Goal: Communication & Community: Answer question/provide support

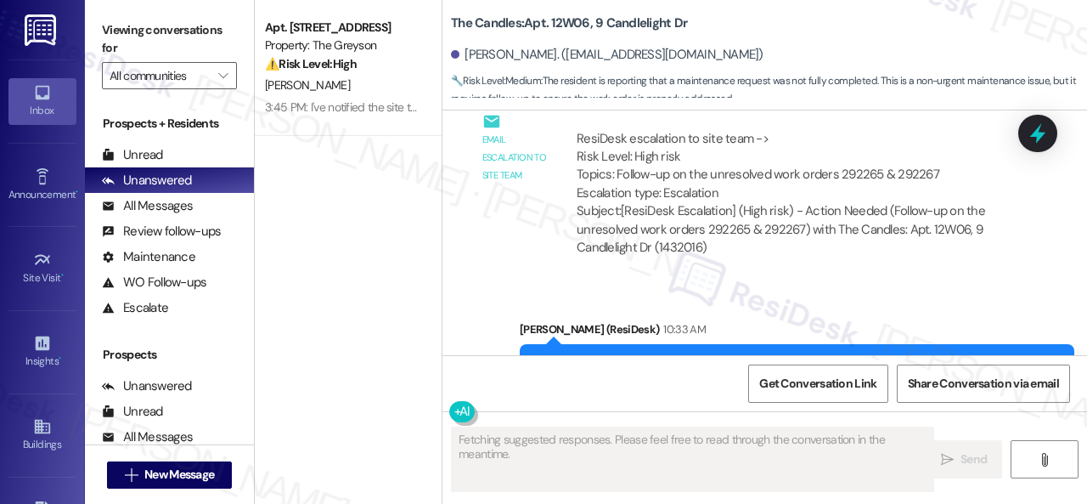
scroll to position [6232, 0]
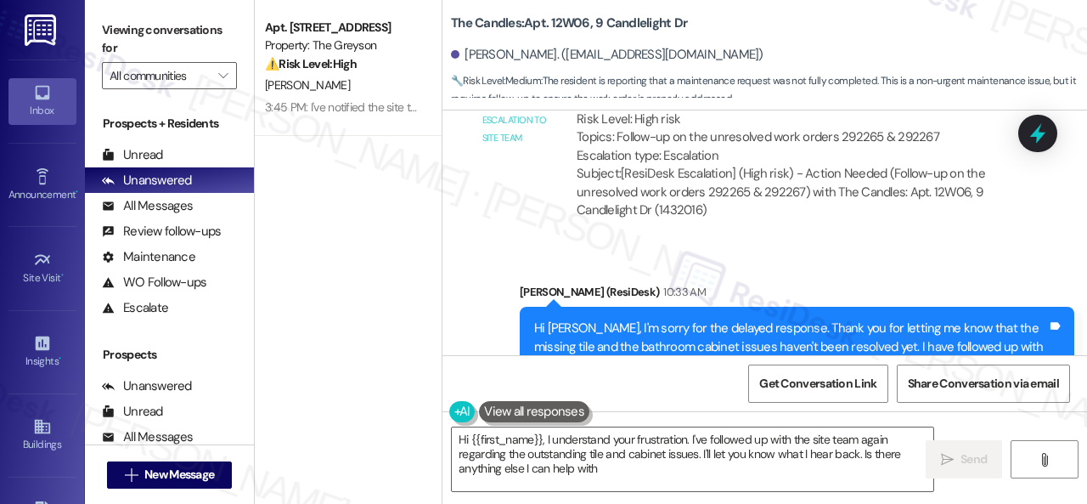
type textarea "Hi {{first_name}}, I understand your frustration. I've followed up with the sit…"
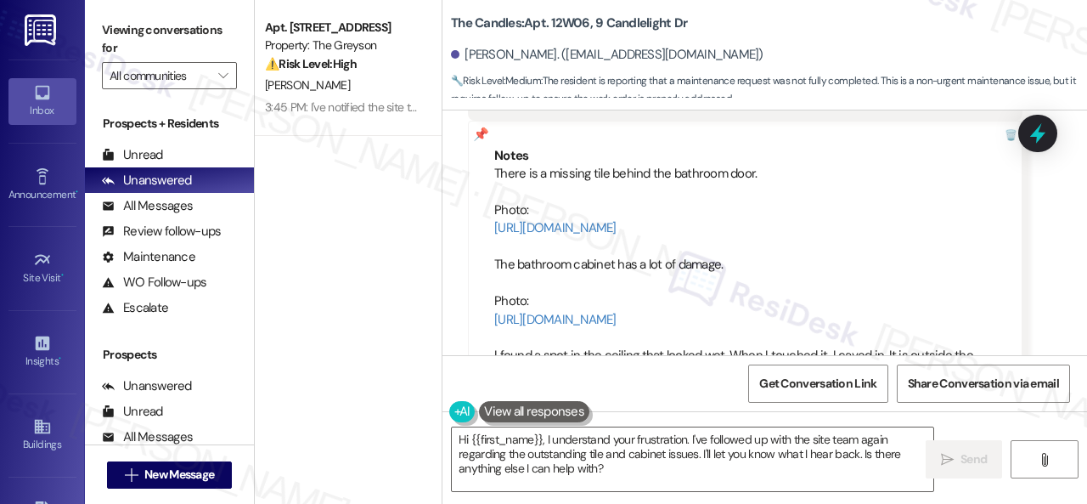
scroll to position [2311, 0]
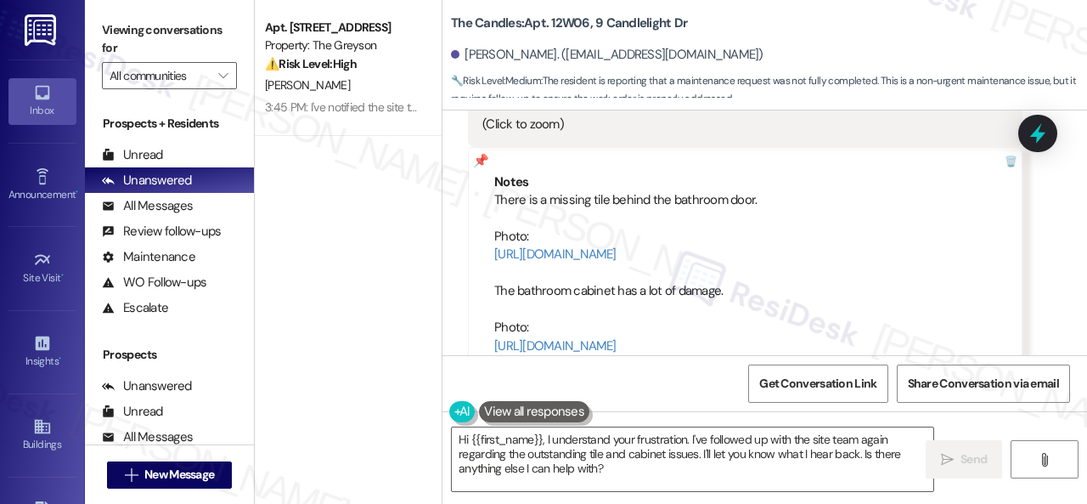
drag, startPoint x: 491, startPoint y: 197, endPoint x: 830, endPoint y: 341, distance: 368.1
click at [830, 341] on div "Notes There is a missing tile behind the bathroom door. Photo: https://url.upwo…" at bounding box center [745, 346] width 555 height 398
copy div "There is a missing tile behind the bathroom door. Photo: https://url.upwork.com…"
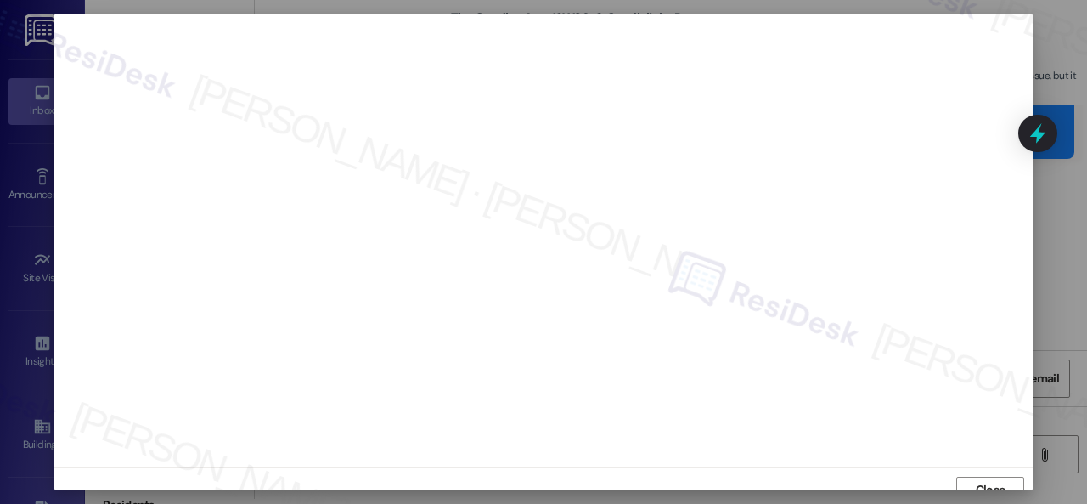
scroll to position [13, 0]
click at [984, 474] on span "Close" at bounding box center [991, 477] width 30 height 18
click at [988, 473] on span "Close" at bounding box center [991, 477] width 30 height 18
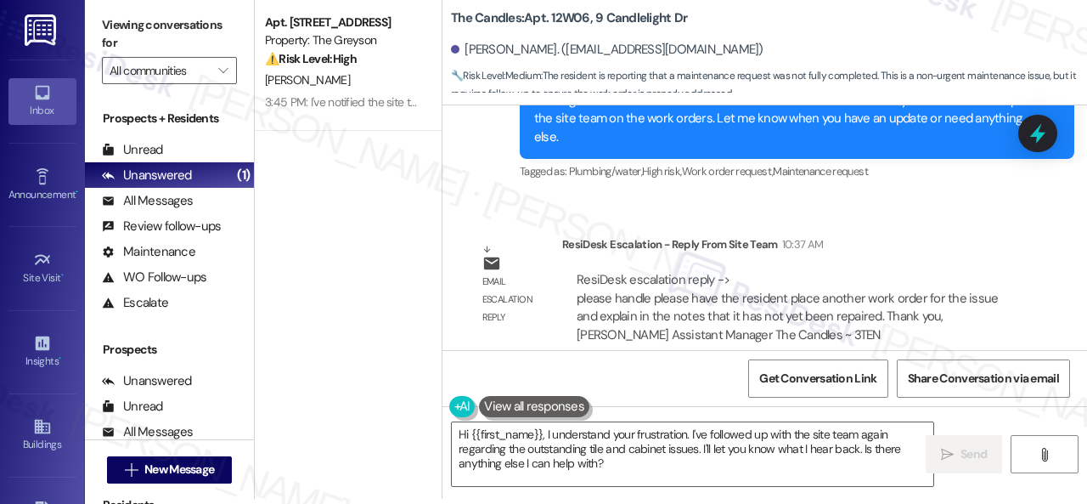
click at [726, 223] on div "Email escalation reply ResiDesk Escalation - Reply From Site Team 10:37 AM Resi…" at bounding box center [745, 297] width 580 height 148
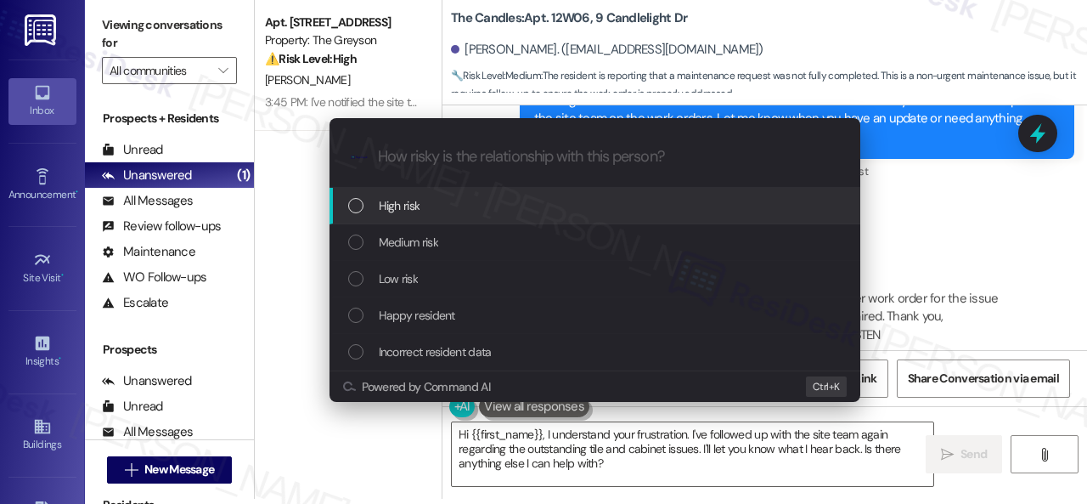
click at [401, 210] on span "High risk" at bounding box center [400, 205] width 42 height 19
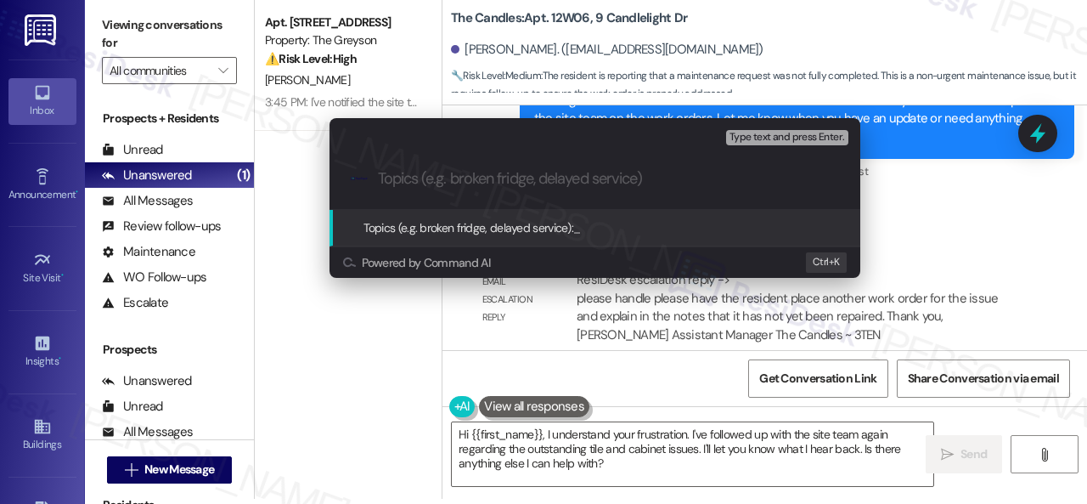
click at [988, 234] on div "Escalate Conversation High risk Topics (e.g. broken fridge, delayed service) An…" at bounding box center [543, 252] width 1087 height 504
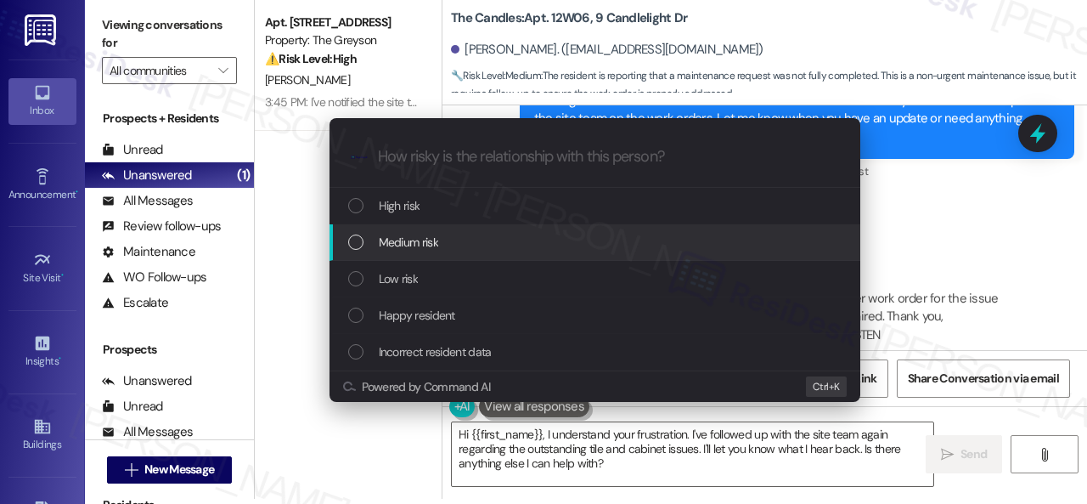
click at [400, 234] on span "Medium risk" at bounding box center [408, 242] width 59 height 19
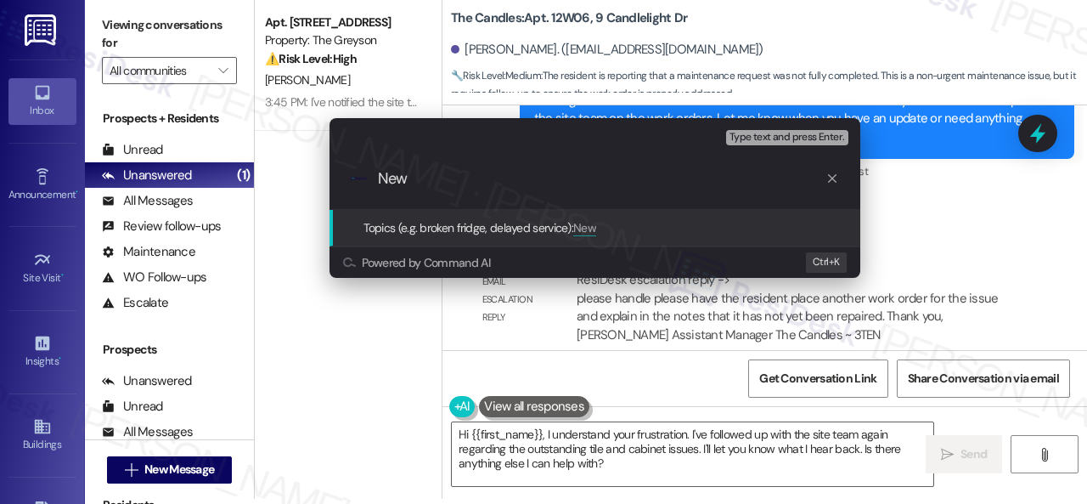
paste input "Work Orders filed by ResiDesk 295383 & 295384"
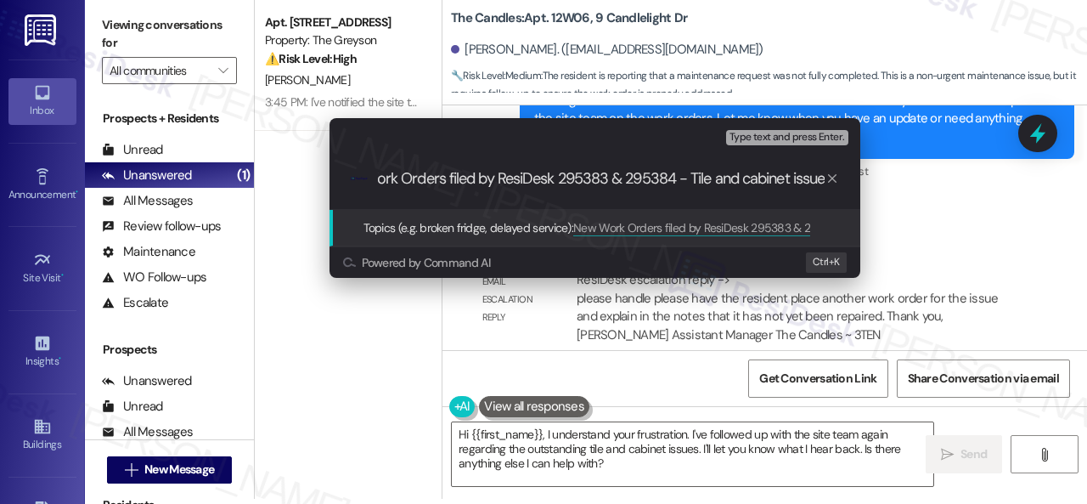
type input "New Work Orders filed by ResiDesk 295383 & 295384 - Tile and cabinet issues"
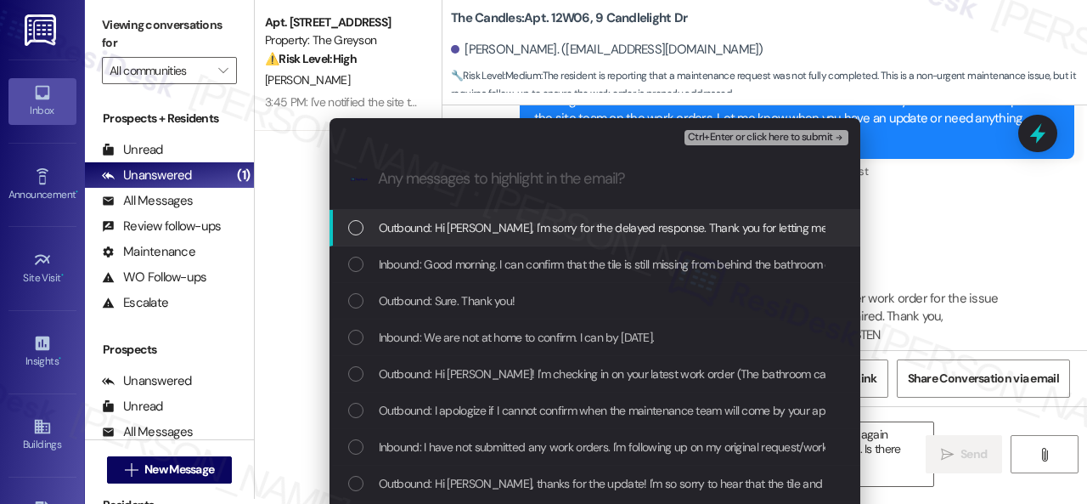
scroll to position [0, 0]
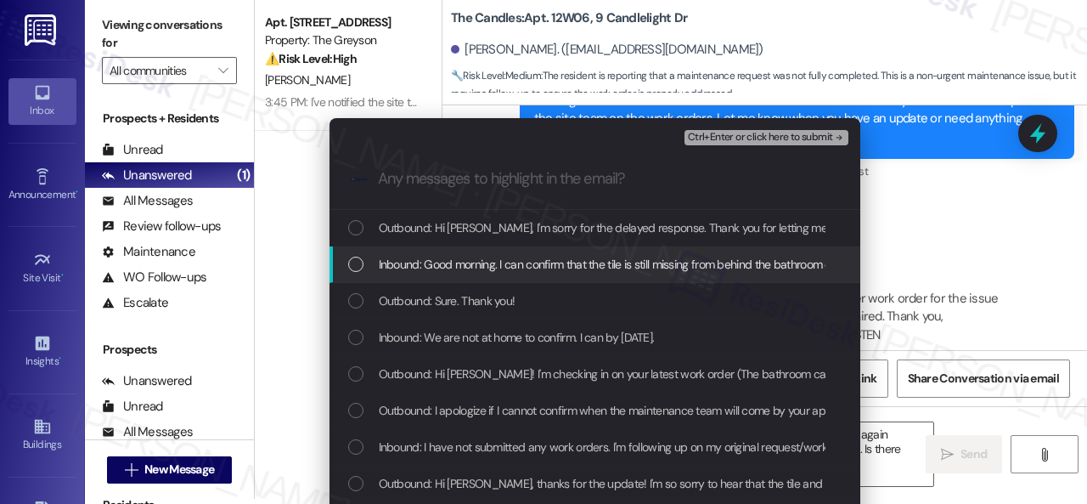
click at [515, 256] on span "Inbound: Good morning. I can confirm that the tile is still missing from behind…" at bounding box center [919, 264] width 1081 height 19
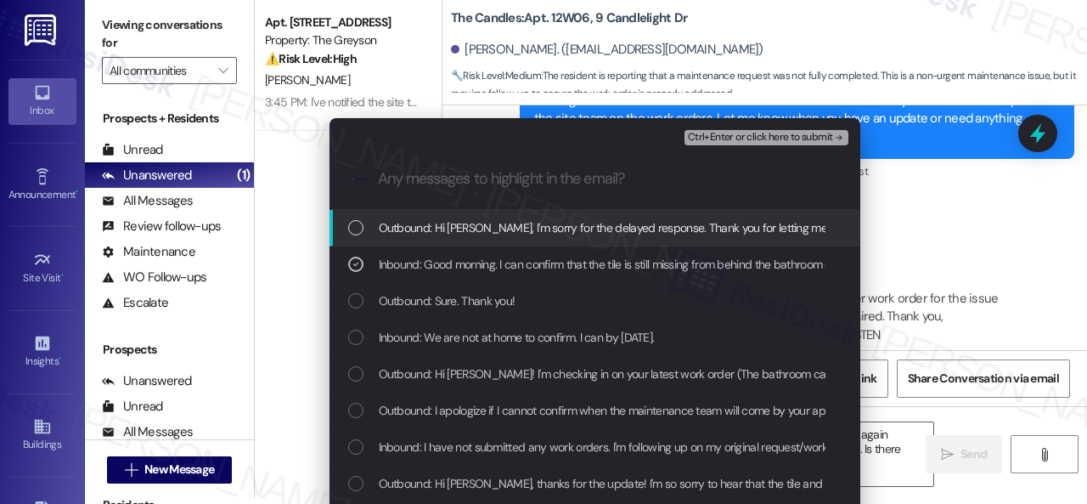
click at [725, 135] on span "Ctrl+Enter or click here to submit" at bounding box center [760, 138] width 145 height 12
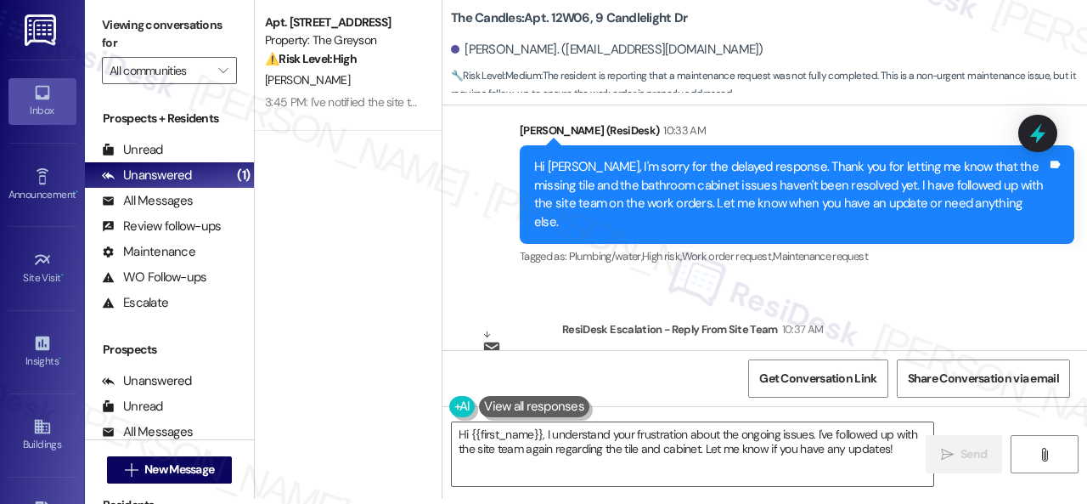
scroll to position [6473, 0]
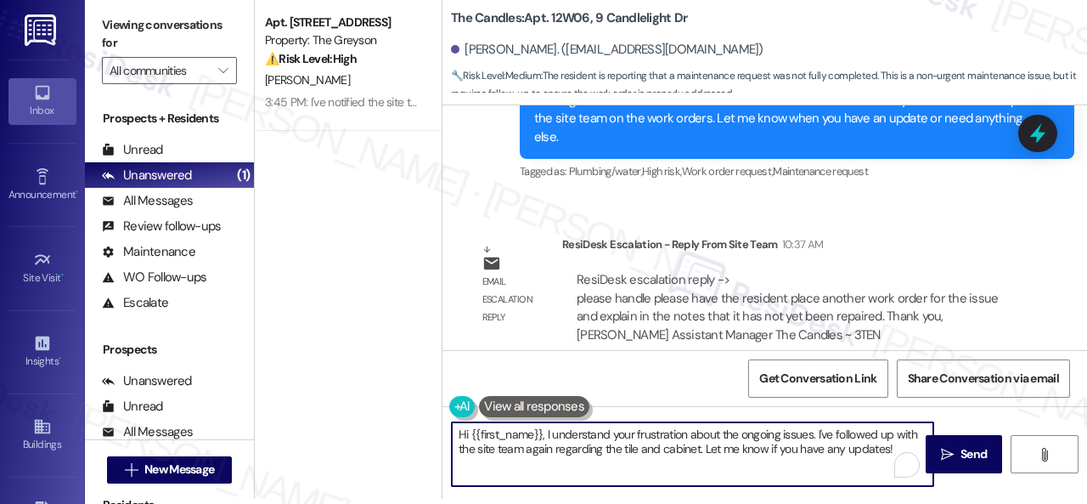
drag, startPoint x: 546, startPoint y: 432, endPoint x: 973, endPoint y: 517, distance: 434.8
click at [973, 503] on html "Inbox Go to Inbox Announcement • Send A Text Announcement Site Visit • Go to Si…" at bounding box center [543, 252] width 1087 height 504
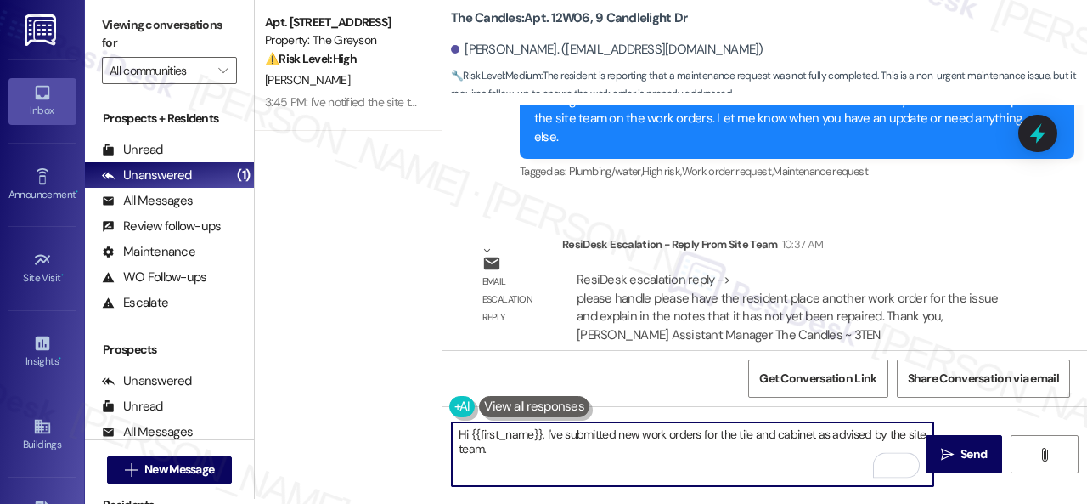
click at [816, 435] on textarea "Hi {{first_name}}, I've submitted new work orders for the tile and cabinet as a…" at bounding box center [693, 454] width 482 height 64
click at [694, 448] on textarea "Hi {{first_name}}, I've submitted new work orders for the tile and cabinet on y…" at bounding box center [693, 454] width 482 height 64
click at [646, 458] on textarea "Hi {{first_name}}, I've submitted new work orders for the tile and cabinet on y…" at bounding box center [693, 454] width 482 height 64
paste textarea "Please let me know if you have an update or need anything else."
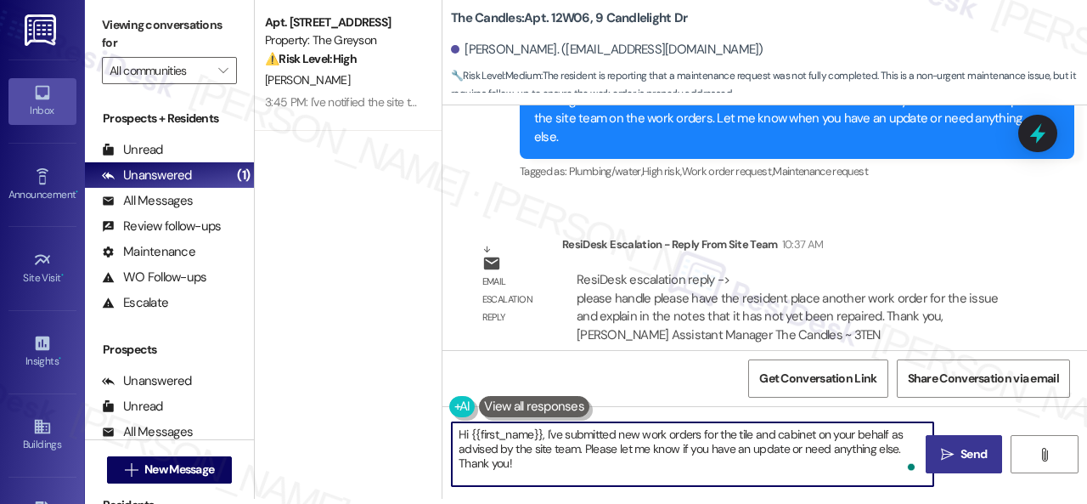
type textarea "Hi {{first_name}}, I've submitted new work orders for the tile and cabinet on y…"
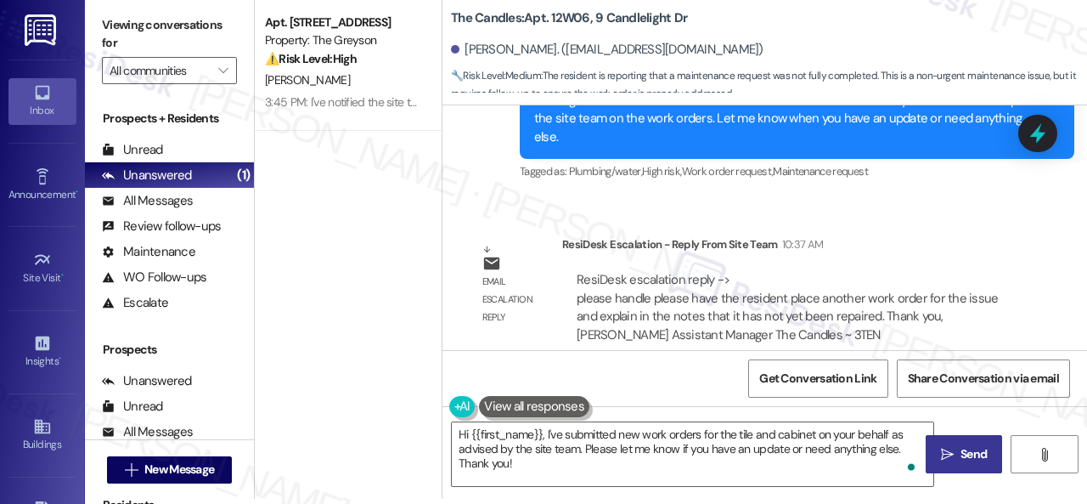
click at [961, 448] on span "Send" at bounding box center [974, 454] width 26 height 18
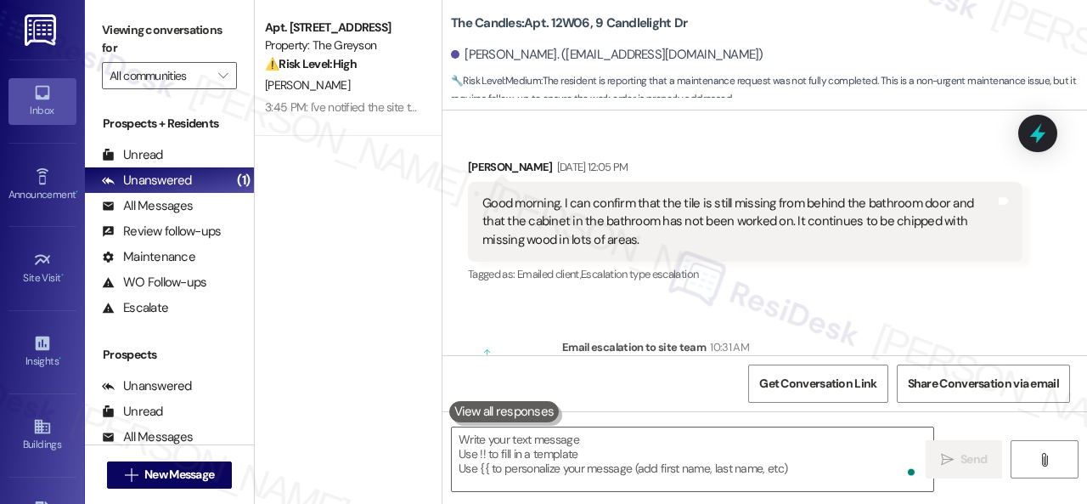
scroll to position [5892, 0]
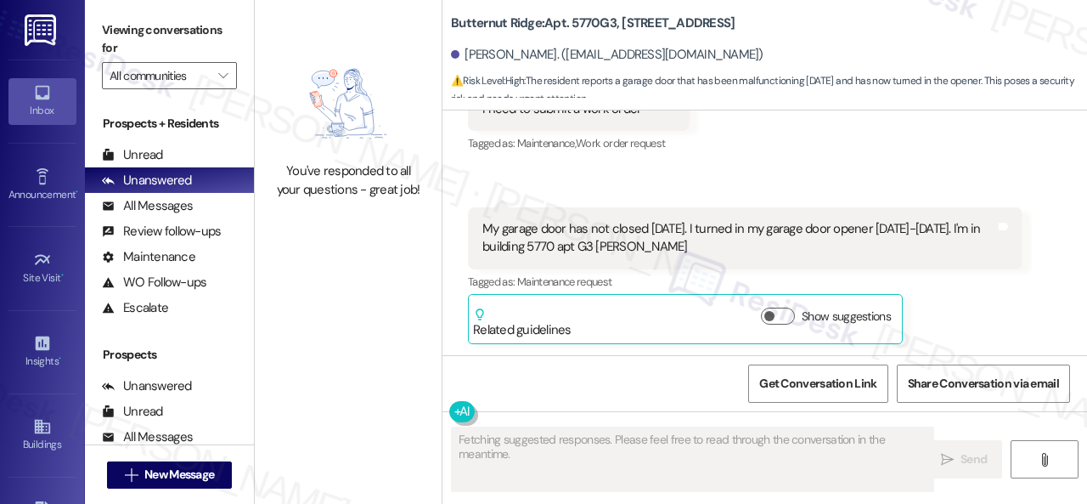
scroll to position [203, 0]
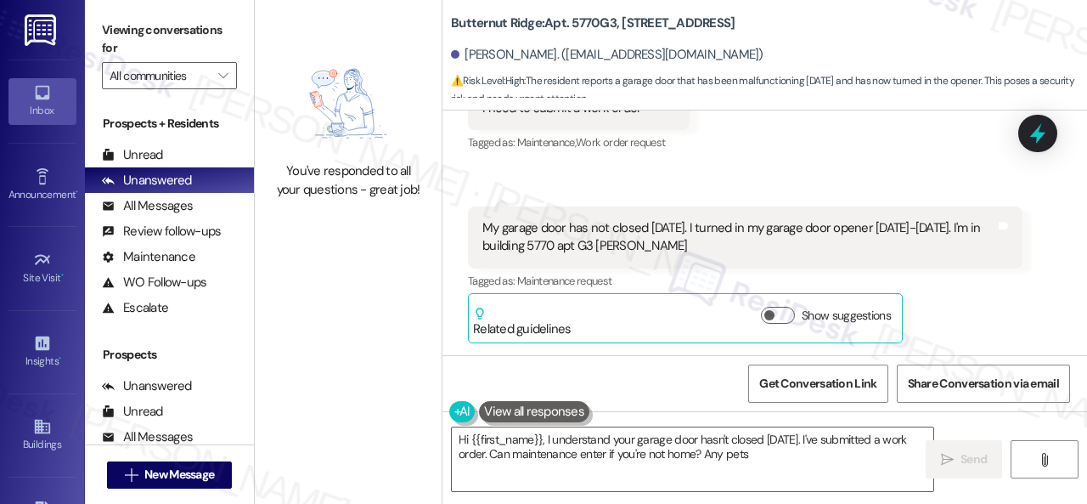
type textarea "Hi {{first_name}}, I understand your garage door hasn't closed [DATE]. I've sub…"
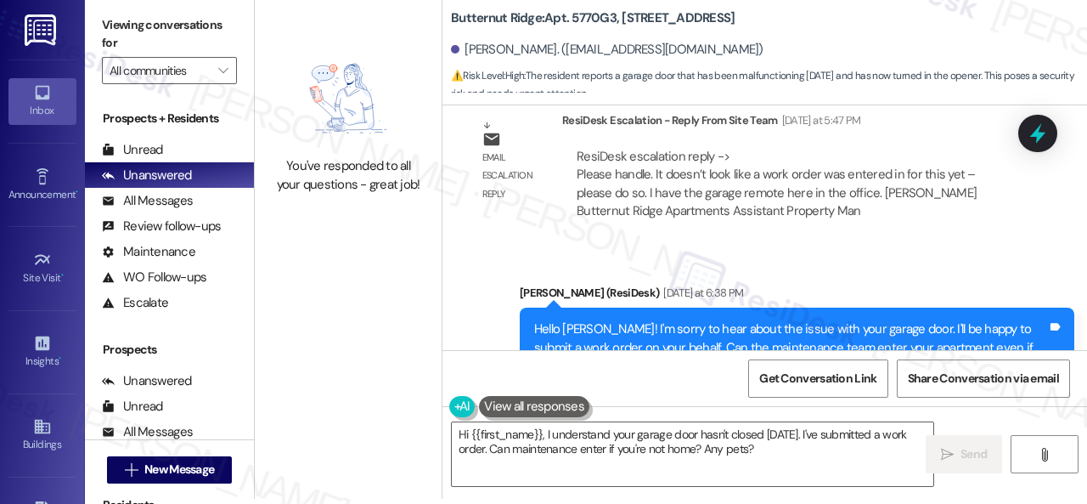
scroll to position [883, 0]
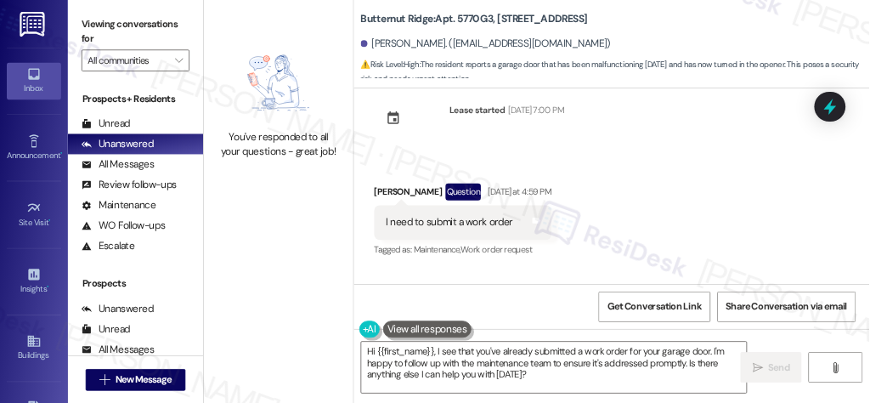
scroll to position [288, 0]
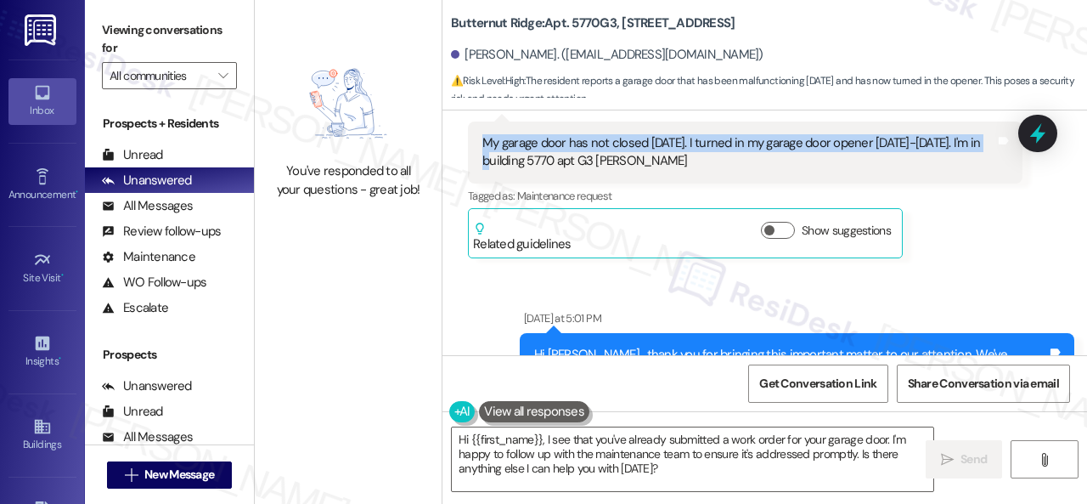
drag, startPoint x: 477, startPoint y: 142, endPoint x: 509, endPoint y: 162, distance: 37.5
click at [509, 162] on div "My garage door has not closed since Saturday. I turned in my garage door opener…" at bounding box center [745, 152] width 555 height 62
copy div "My garage door has not closed since Saturday. I turned in my garage door opener…"
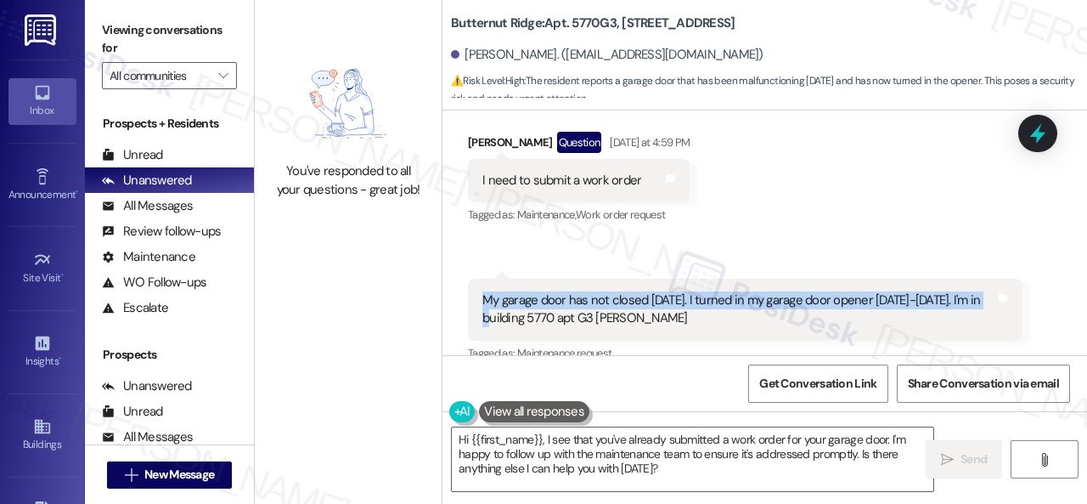
scroll to position [118, 0]
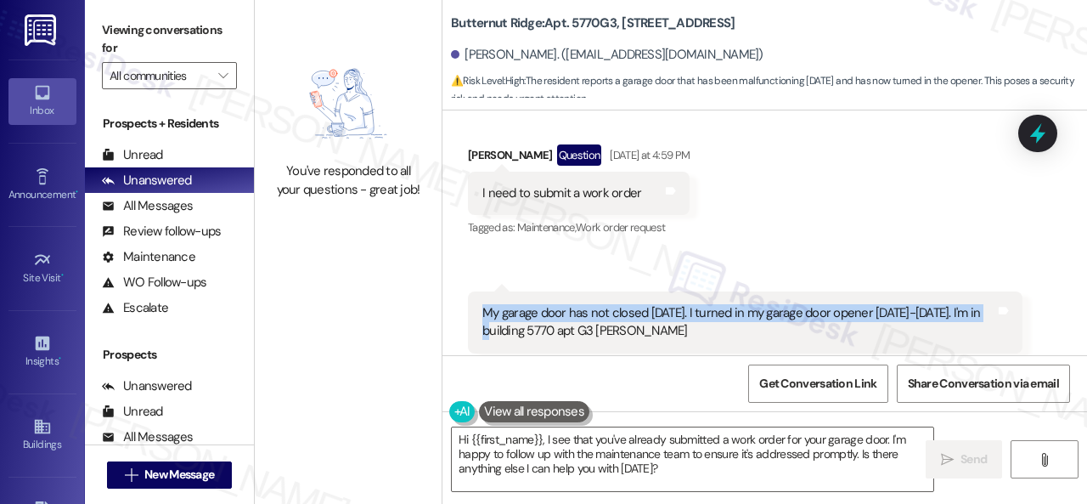
click at [848, 169] on div "Received via SMS Angela Valentine Question Yesterday at 4:59 PM I need to submi…" at bounding box center [765, 273] width 645 height 335
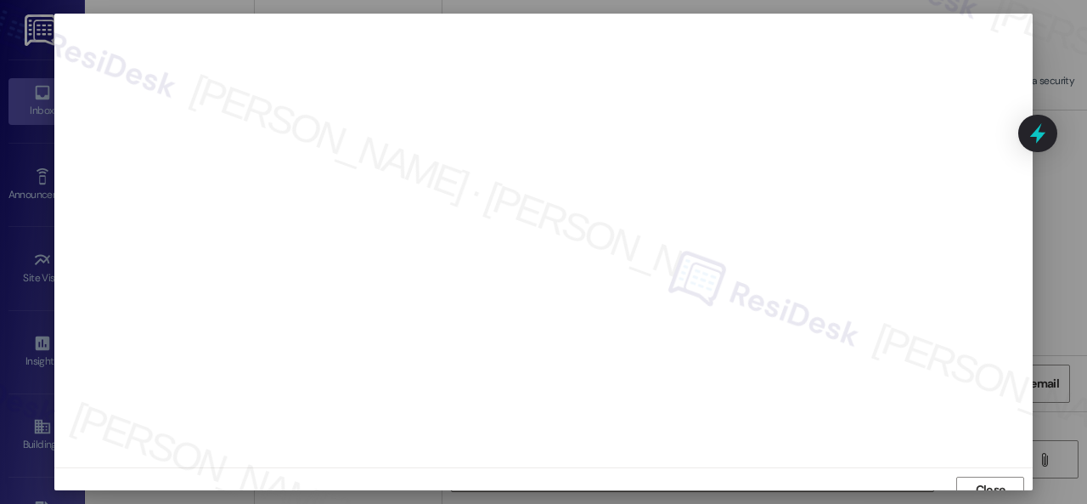
scroll to position [13, 0]
click at [976, 483] on span "Close" at bounding box center [991, 477] width 30 height 18
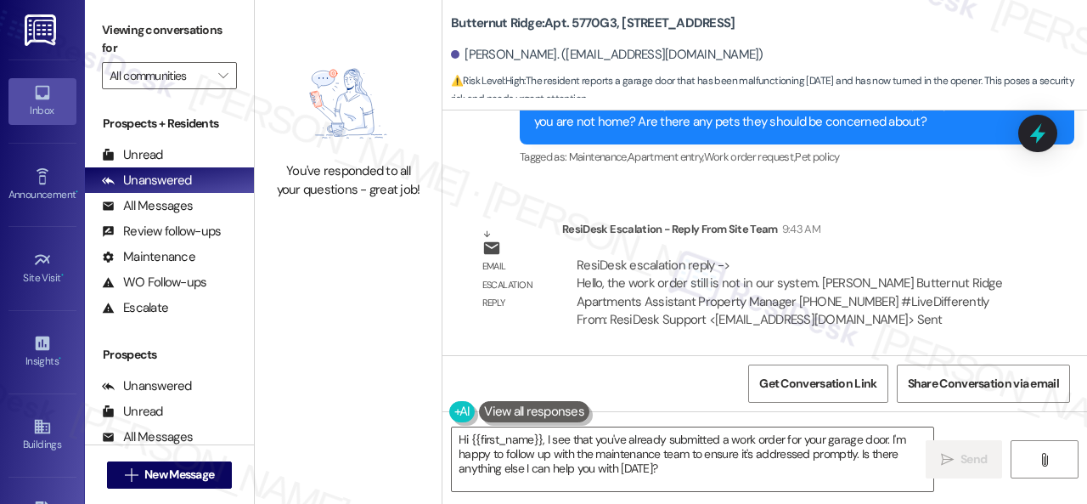
scroll to position [5, 0]
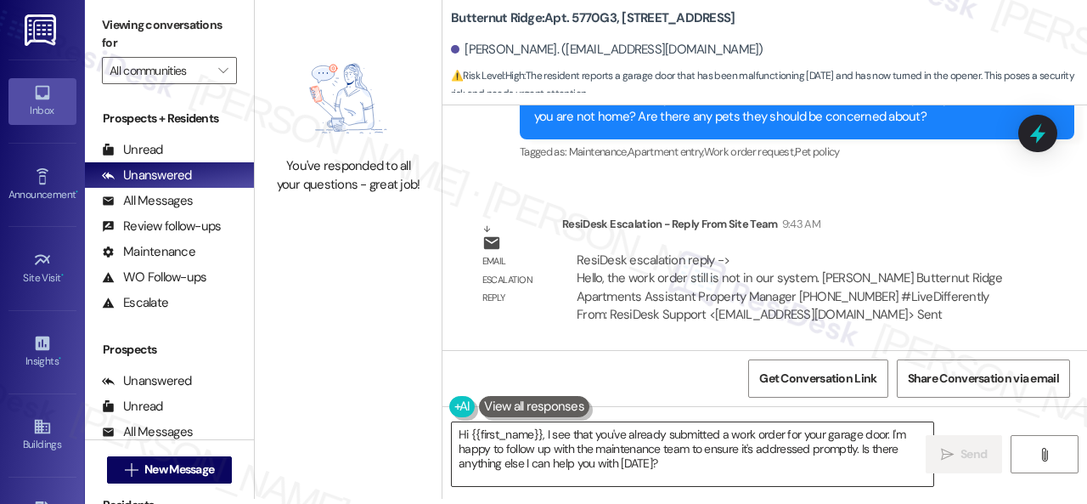
click at [677, 466] on textarea "Hi {{first_name}}, I see that you've already submitted a work order for your ga…" at bounding box center [693, 454] width 482 height 64
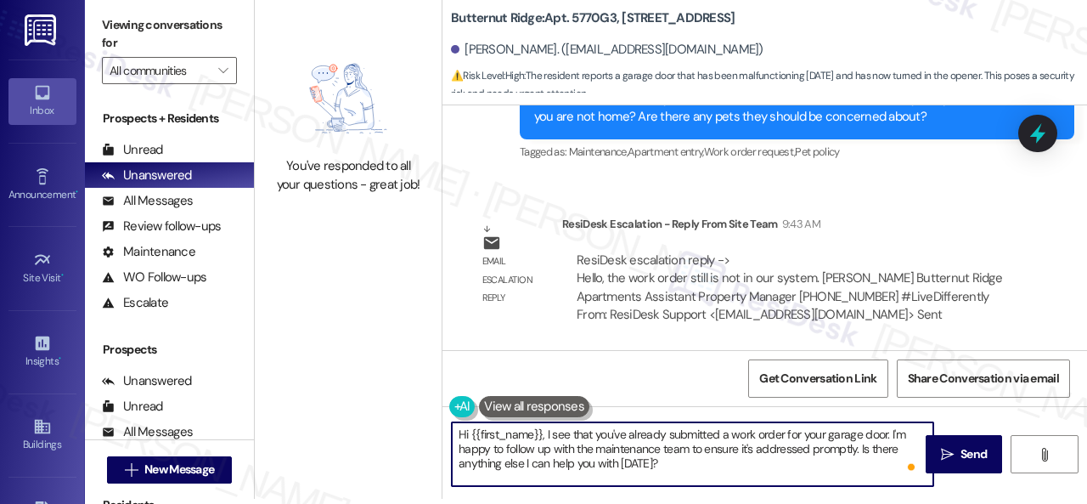
drag, startPoint x: 674, startPoint y: 467, endPoint x: 545, endPoint y: 436, distance: 132.9
click at [545, 436] on textarea "Hi {{first_name}}, I see that you've already submitted a work order for your ga…" at bounding box center [693, 454] width 482 height 64
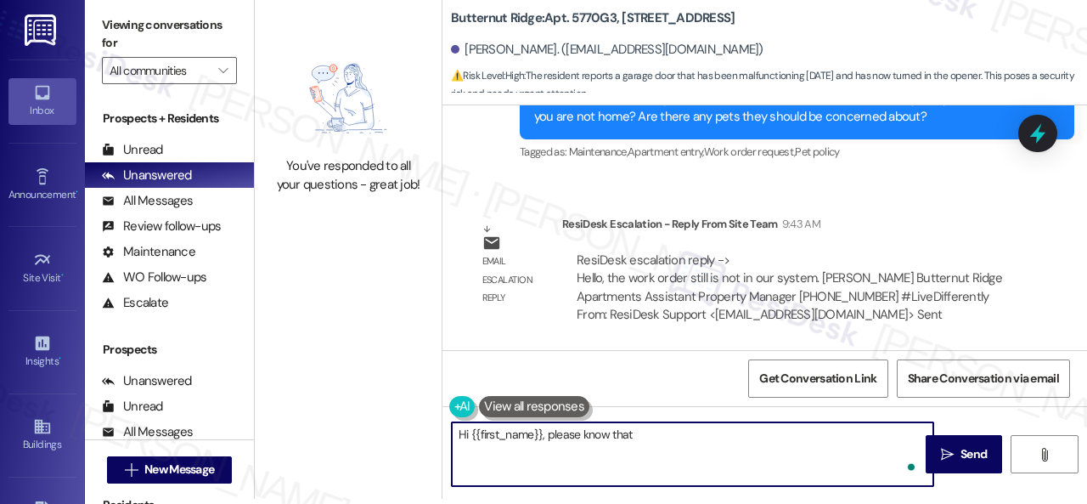
paste textarea "I've submitted a work order on your behalf and notified the site team. Please n…"
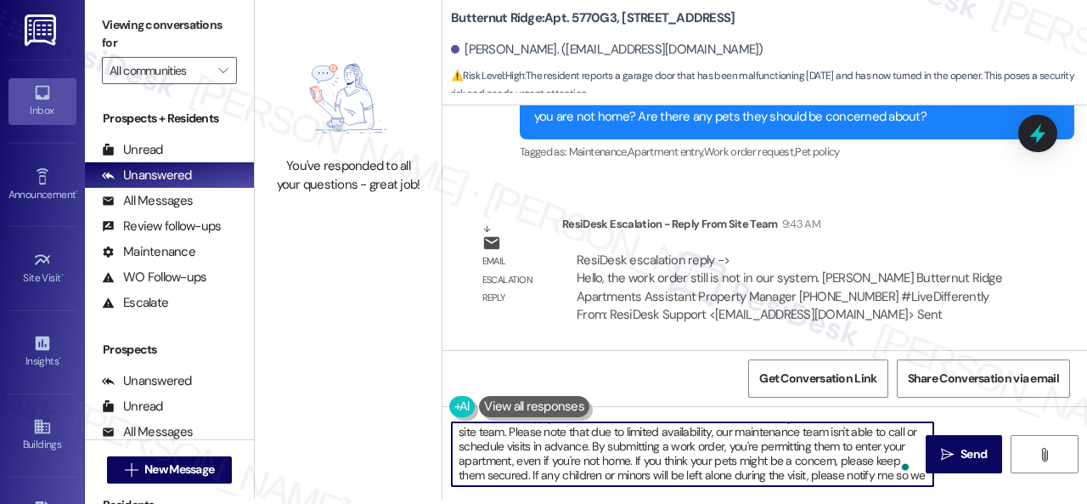
scroll to position [32, 0]
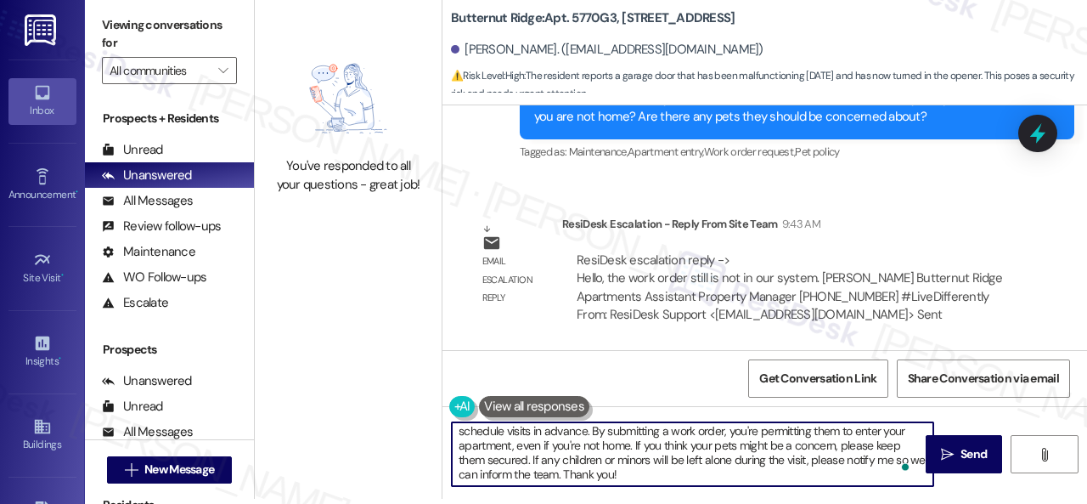
click at [536, 448] on textarea "Hi {{first_name}}, please know that I've submitted a work order on your behalf …" at bounding box center [693, 454] width 482 height 64
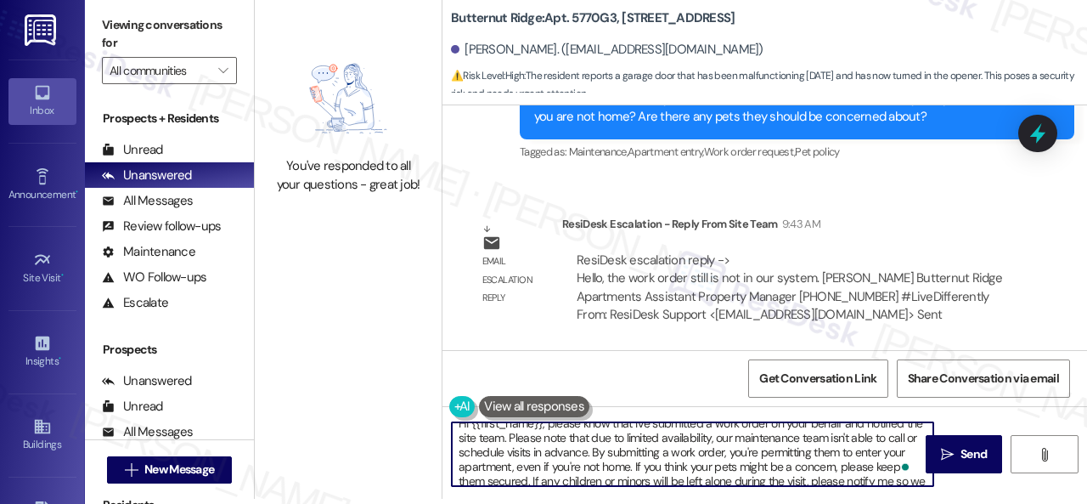
scroll to position [0, 0]
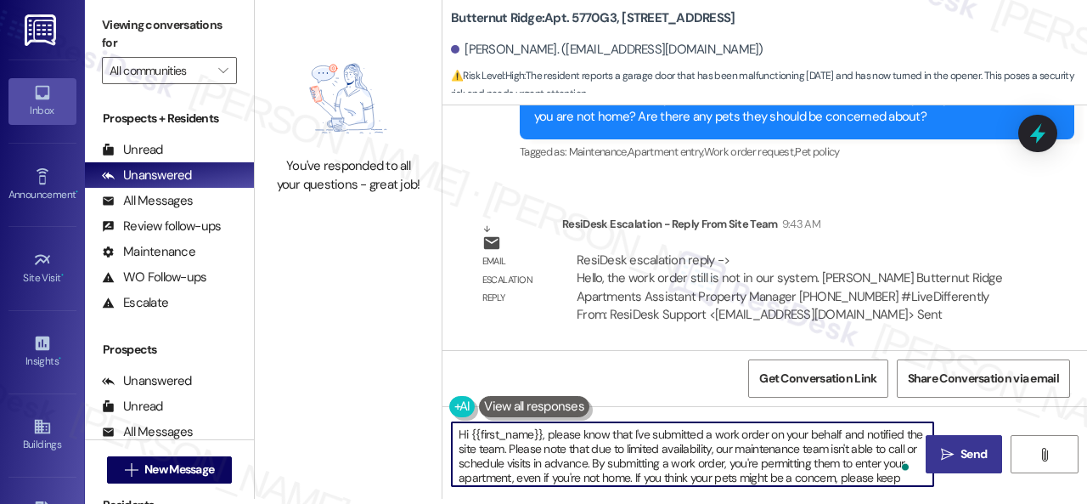
type textarea "Hi {{first_name}}, please know that I've submitted a work order on your behalf …"
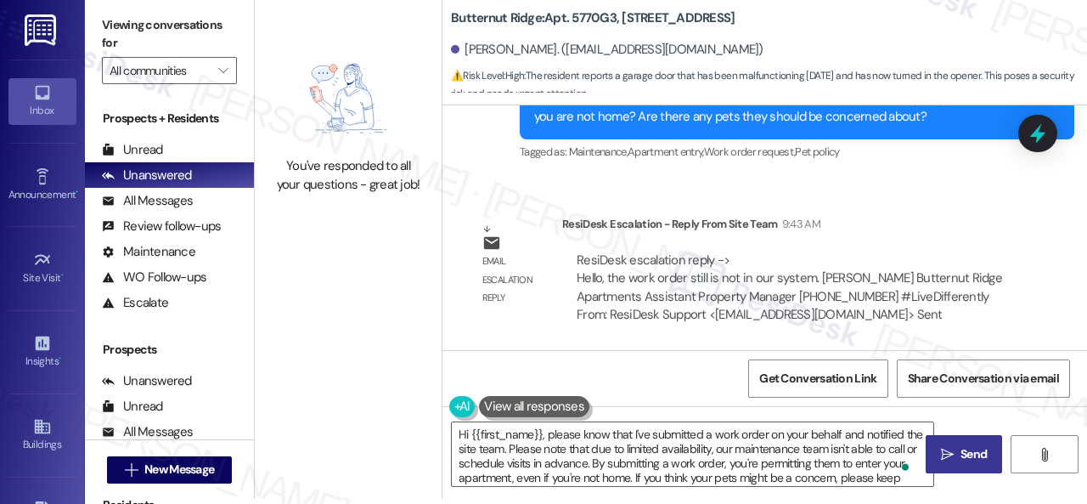
click at [957, 454] on span "Send" at bounding box center [973, 454] width 33 height 18
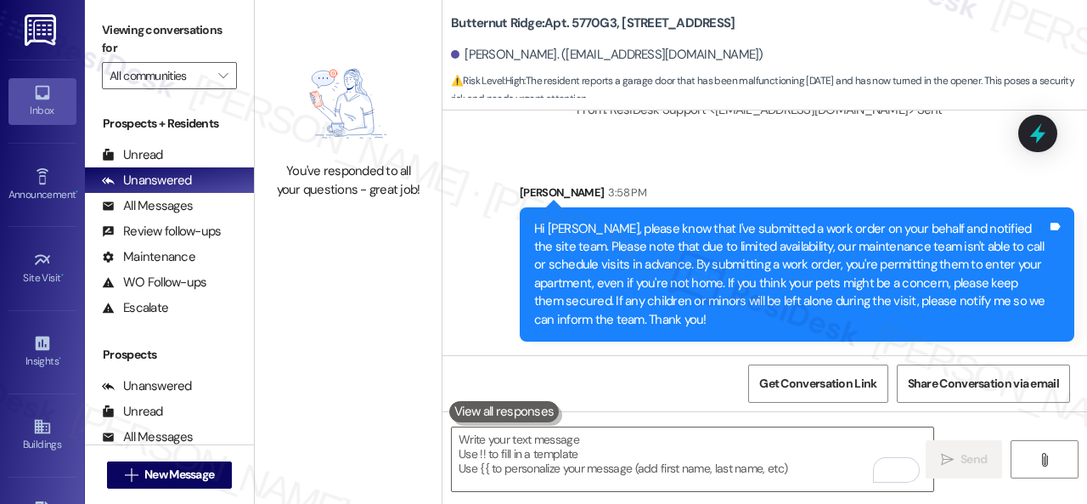
scroll to position [5, 0]
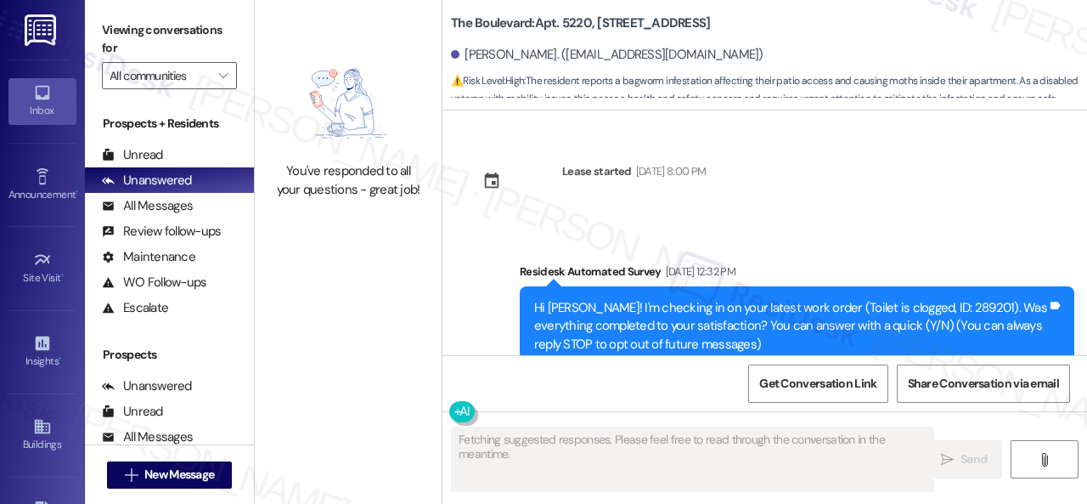
scroll to position [4997, 0]
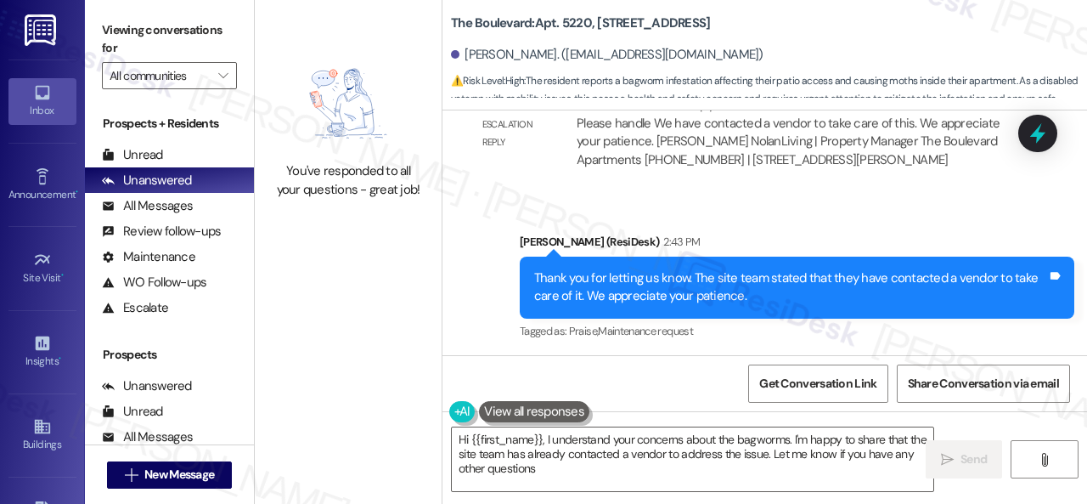
type textarea "Hi {{first_name}}, I understand your concerns about the bagworms. I'm happy to …"
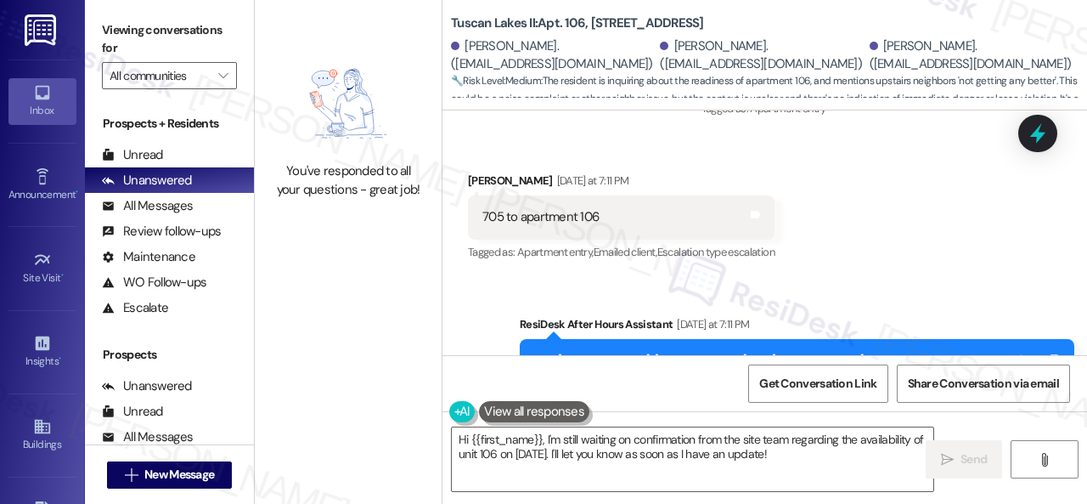
scroll to position [3619, 0]
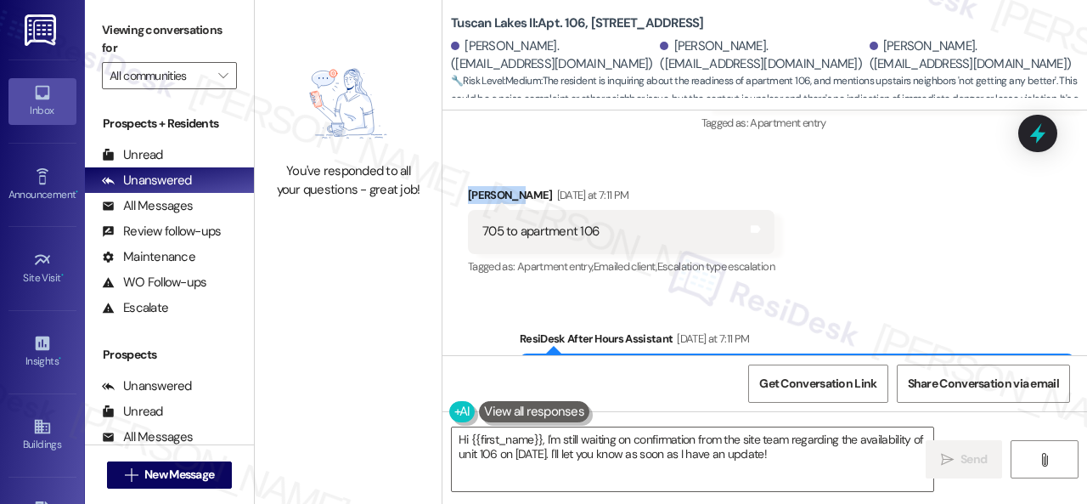
drag, startPoint x: 465, startPoint y: 196, endPoint x: 514, endPoint y: 189, distance: 49.7
click at [514, 189] on div "Received via SMS Thazerein Smalley Yesterday at 7:11 PM 705 to apartment 106 Ta…" at bounding box center [621, 232] width 332 height 118
copy div "Thazerein"
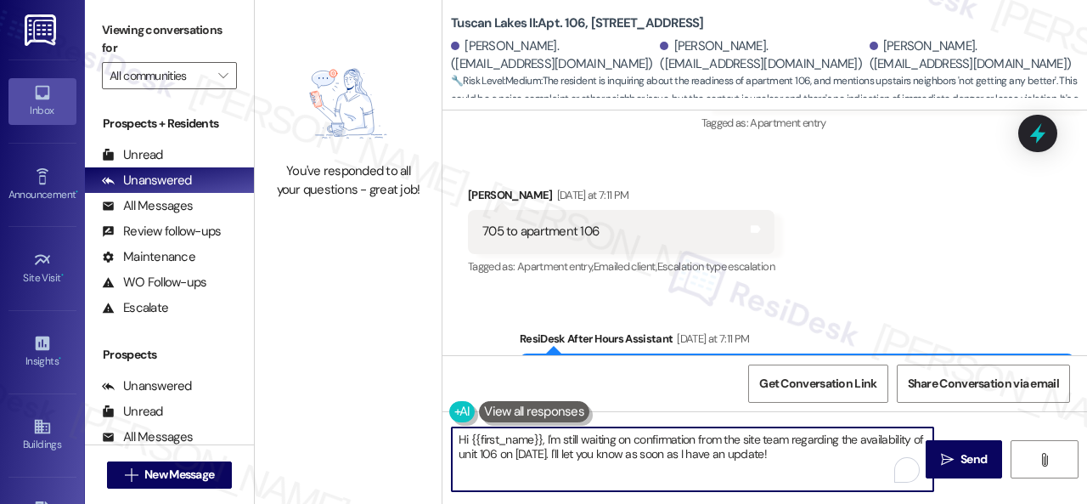
drag, startPoint x: 471, startPoint y: 436, endPoint x: 864, endPoint y: 450, distance: 393.6
click at [864, 450] on textarea "Hi {{first_name}}, I'm still waiting on confirmation from the site team regardi…" at bounding box center [693, 459] width 482 height 64
paste textarea "Thazerein"
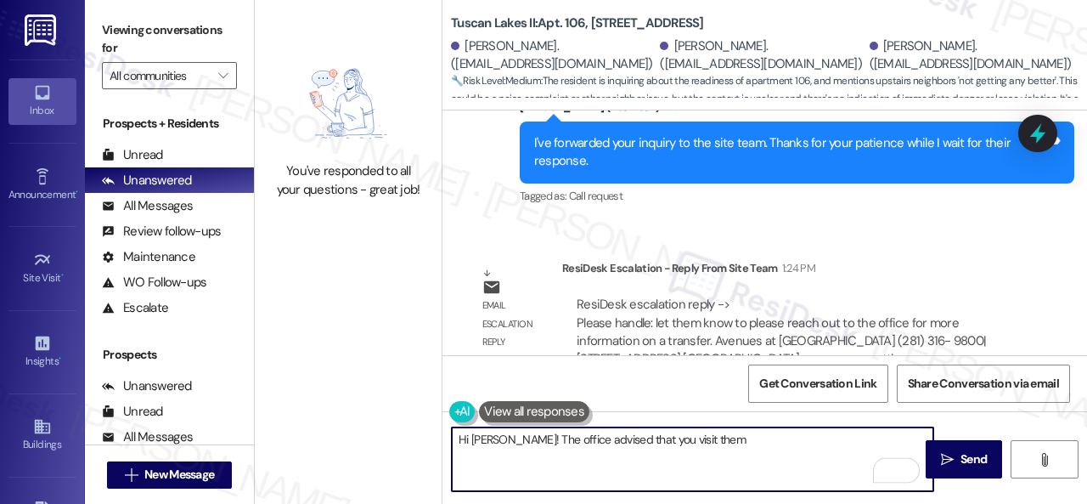
scroll to position [4298, 0]
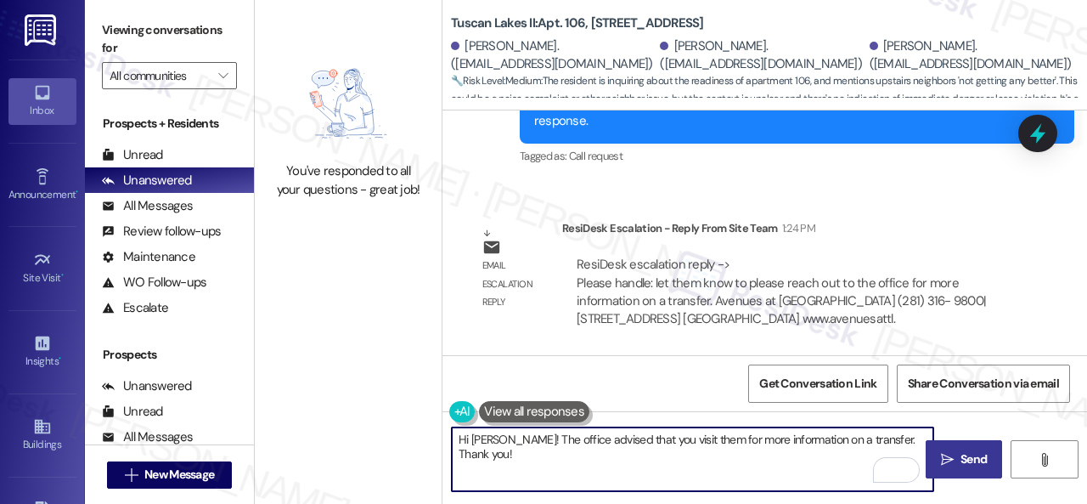
type textarea "Hi Thazerein! The office advised that you visit them for more information on a …"
click at [957, 450] on span "Send" at bounding box center [973, 459] width 33 height 18
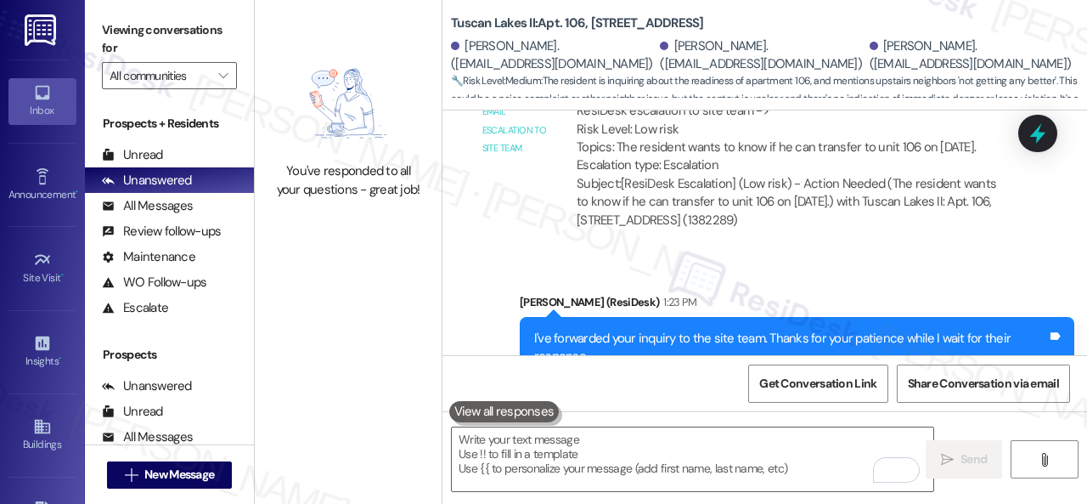
scroll to position [4434, 0]
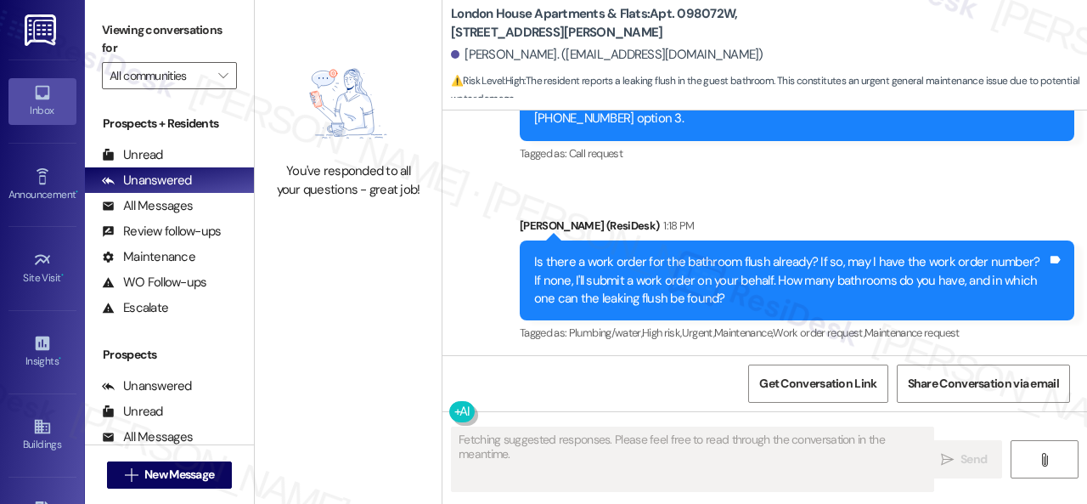
scroll to position [2572, 0]
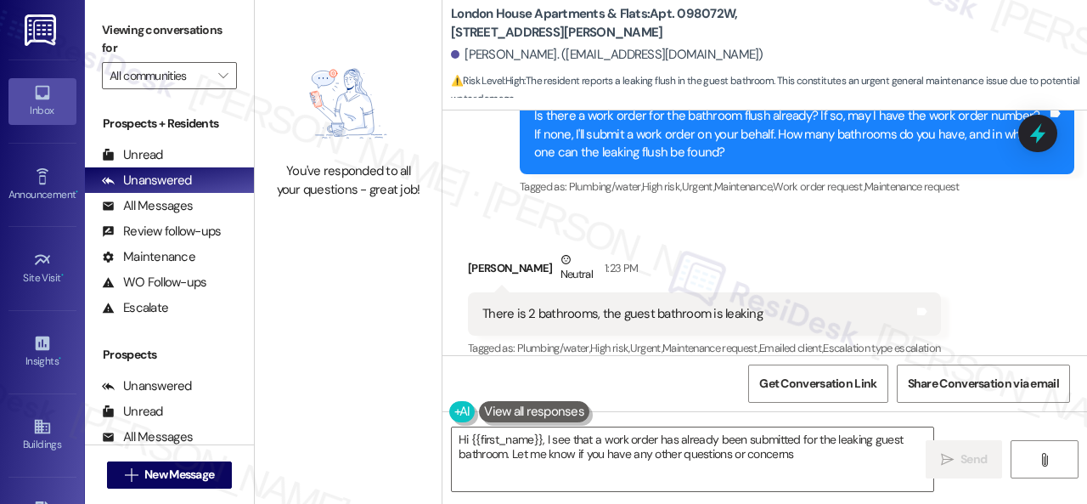
type textarea "Hi {{first_name}}, I see that a work order has already been submitted for the l…"
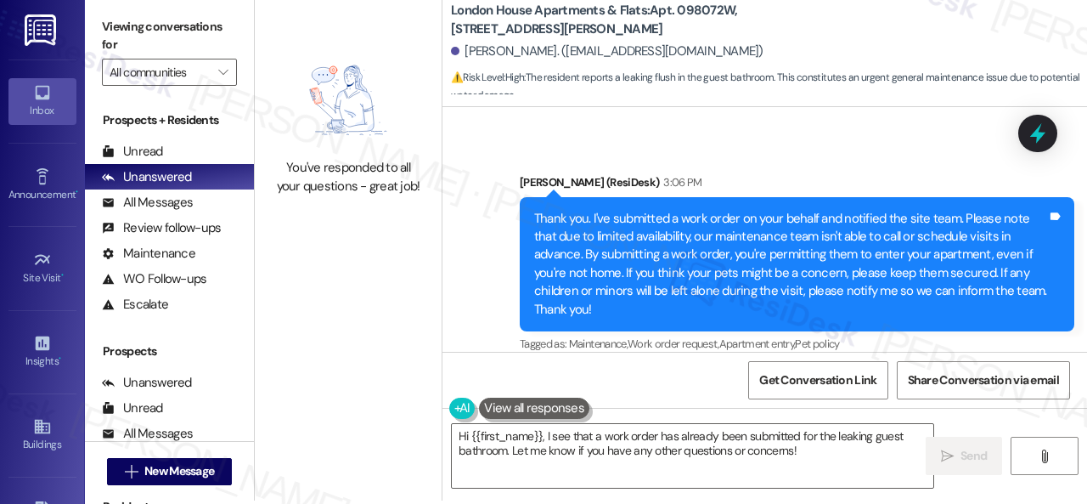
scroll to position [5, 0]
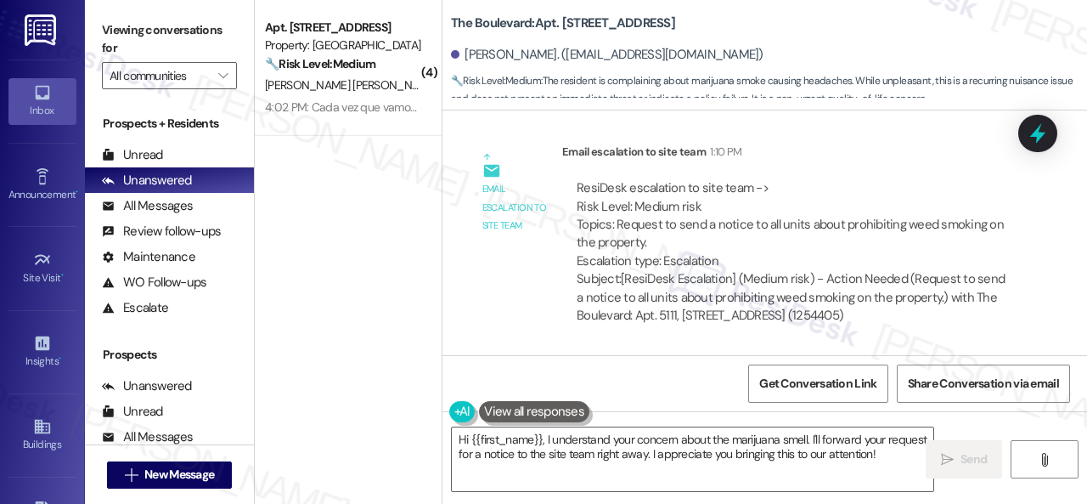
scroll to position [3377, 0]
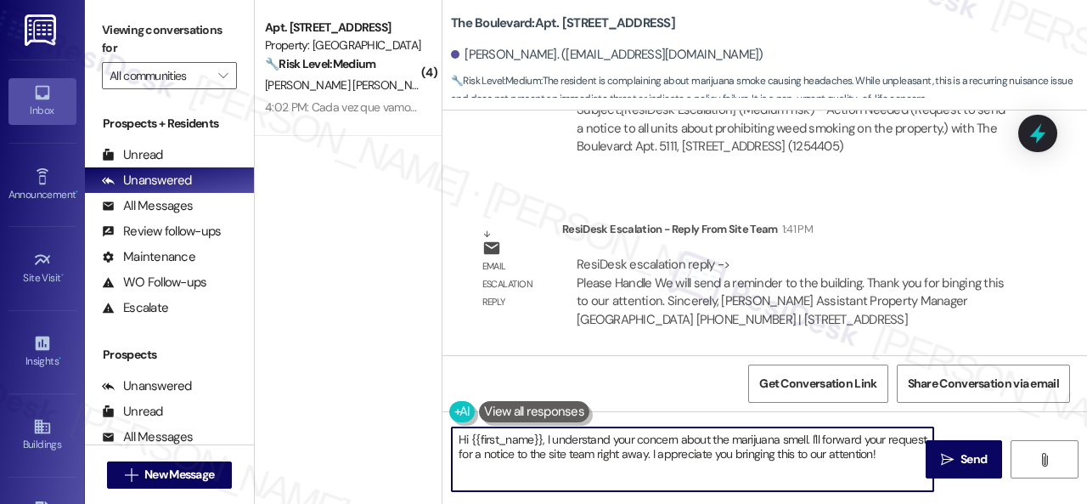
drag, startPoint x: 546, startPoint y: 441, endPoint x: 1086, endPoint y: 537, distance: 548.7
click at [1086, 503] on html "Inbox Go to Inbox Announcement • Send A Text Announcement Site Visit • Go to Si…" at bounding box center [543, 252] width 1087 height 504
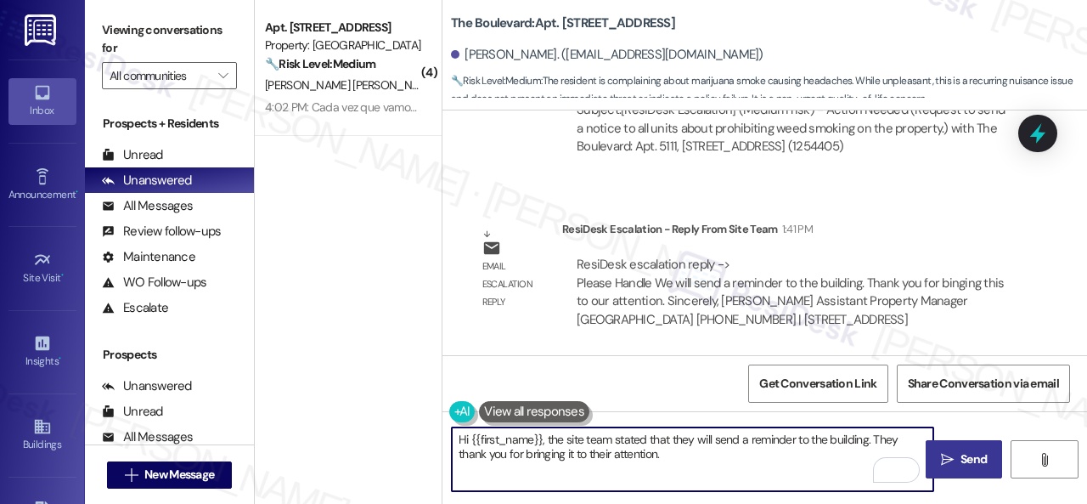
type textarea "Hi {{first_name}}, the site team stated that they will send a reminder to the b…"
click at [968, 465] on span "Send" at bounding box center [974, 459] width 26 height 18
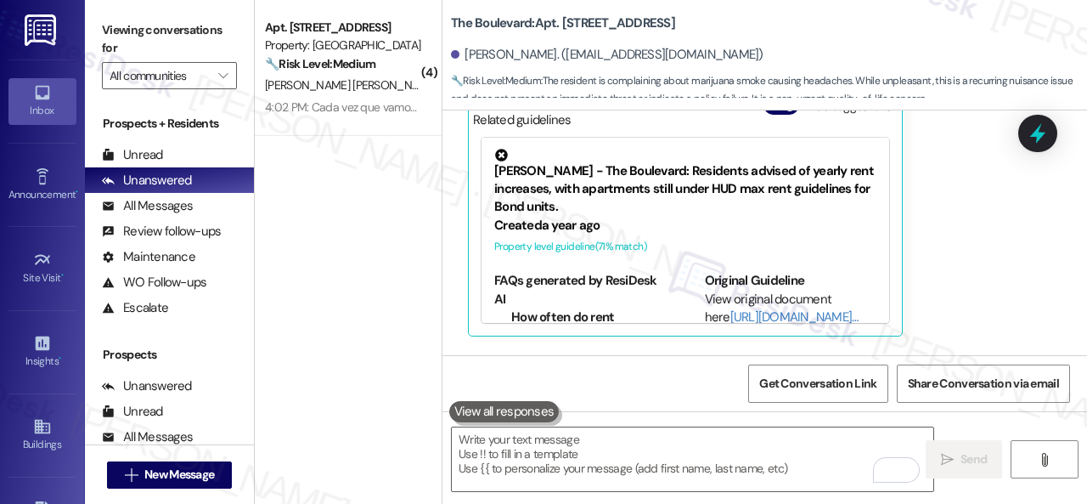
scroll to position [2579, 0]
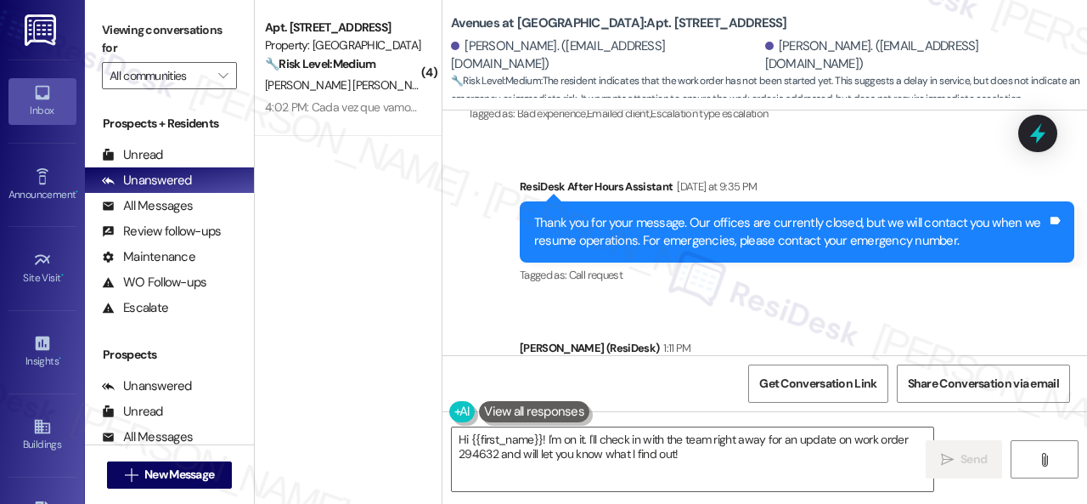
scroll to position [5051, 0]
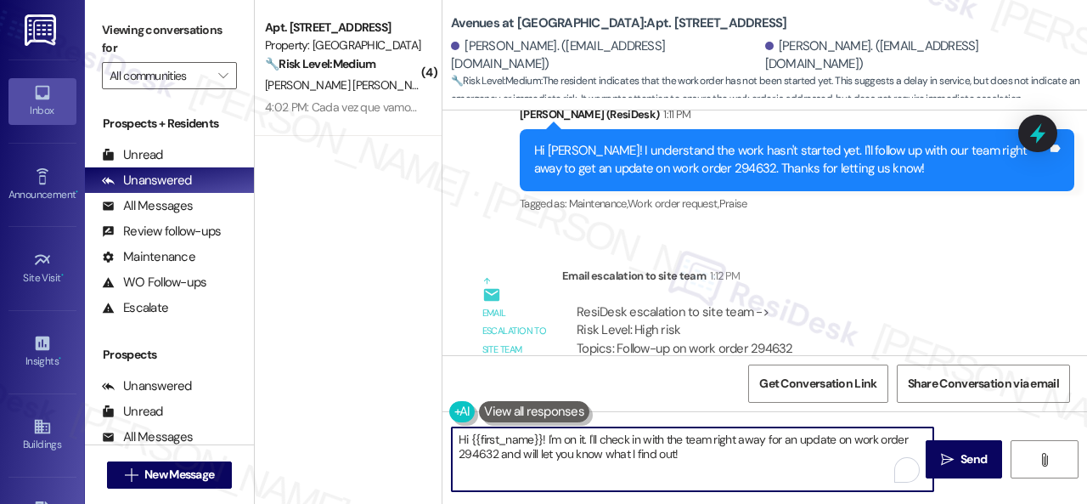
drag, startPoint x: 471, startPoint y: 443, endPoint x: 540, endPoint y: 439, distance: 69.8
click at [540, 439] on textarea "Hi {{first_name}}! I'm on it. I'll check in with the team right away for an upd…" at bounding box center [693, 459] width 482 height 64
drag, startPoint x: 507, startPoint y: 438, endPoint x: 655, endPoint y: 465, distance: 150.1
click at [655, 465] on textarea "Hi [PERSON_NAME]! I'm on it. I'll check in with the team right away for an upda…" at bounding box center [693, 459] width 482 height 64
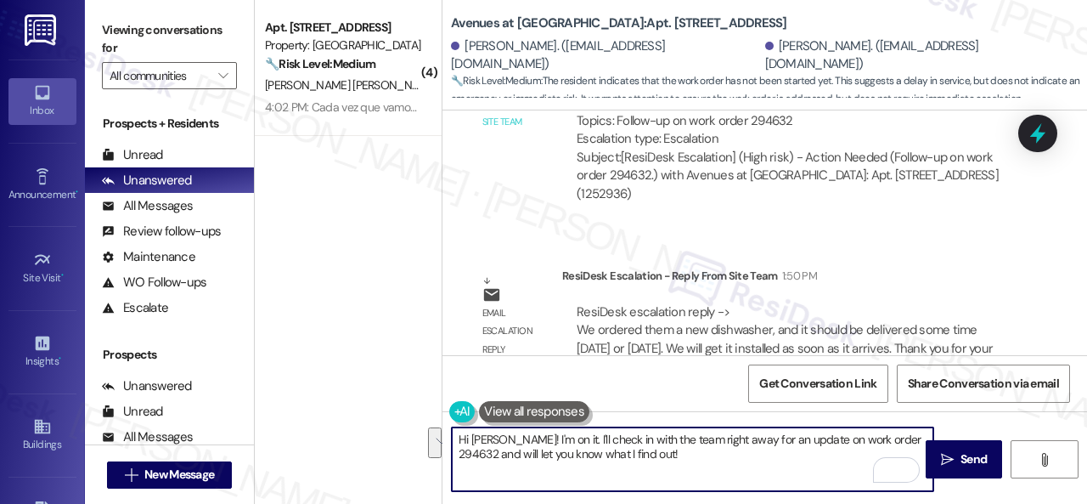
scroll to position [5306, 0]
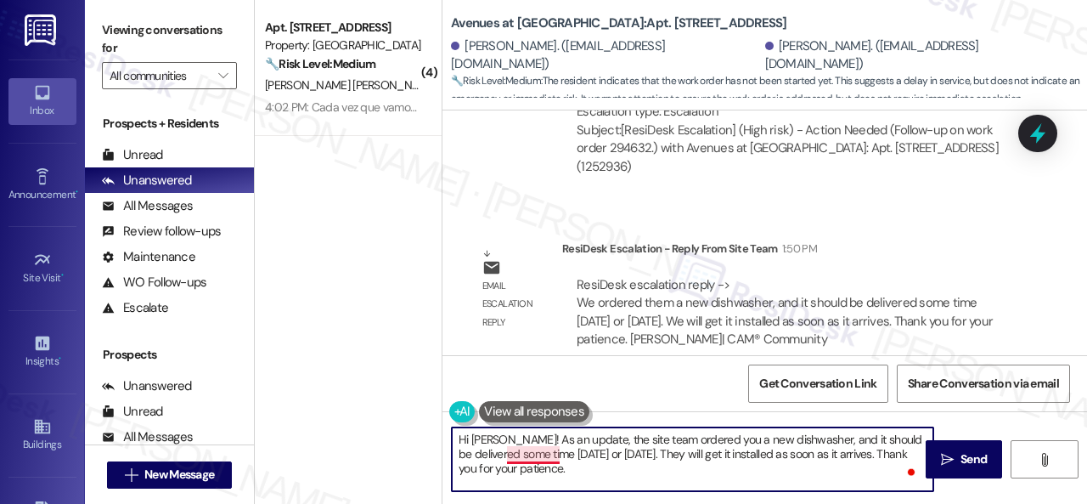
click at [537, 455] on textarea "Hi [PERSON_NAME]! As an update, the site team ordered you a new dishwasher, and…" at bounding box center [693, 459] width 482 height 64
click at [686, 478] on textarea "Hi [PERSON_NAME]! As an update, the site team ordered you a new dishwasher, and…" at bounding box center [693, 459] width 482 height 64
type textarea "Hi [PERSON_NAME]! As an update, the site team ordered you a new dishwasher, and…"
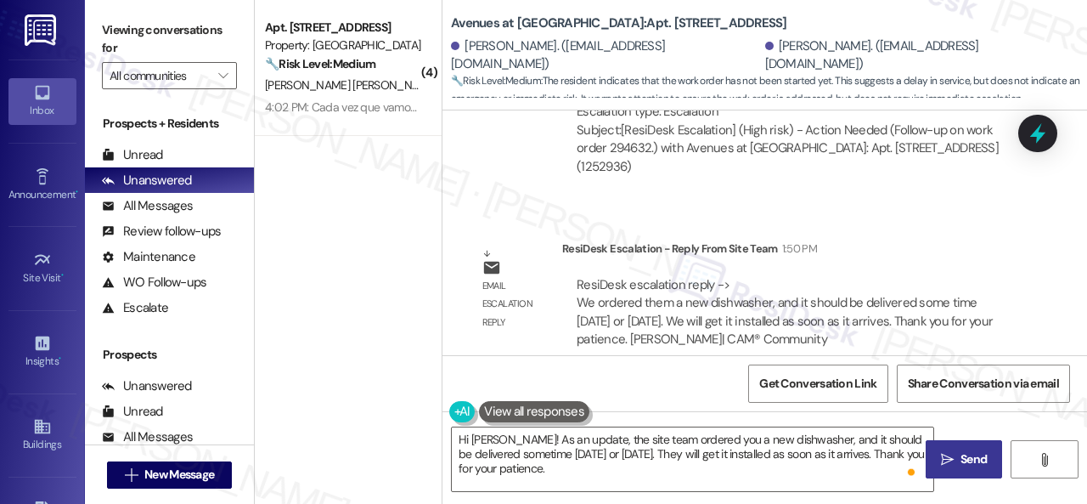
click at [960, 448] on button " Send" at bounding box center [964, 459] width 76 height 38
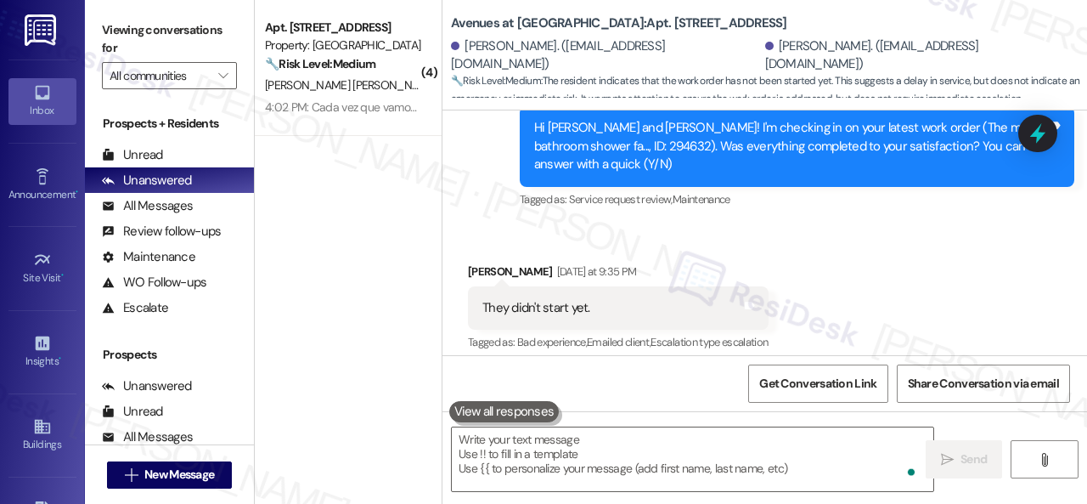
scroll to position [4580, 0]
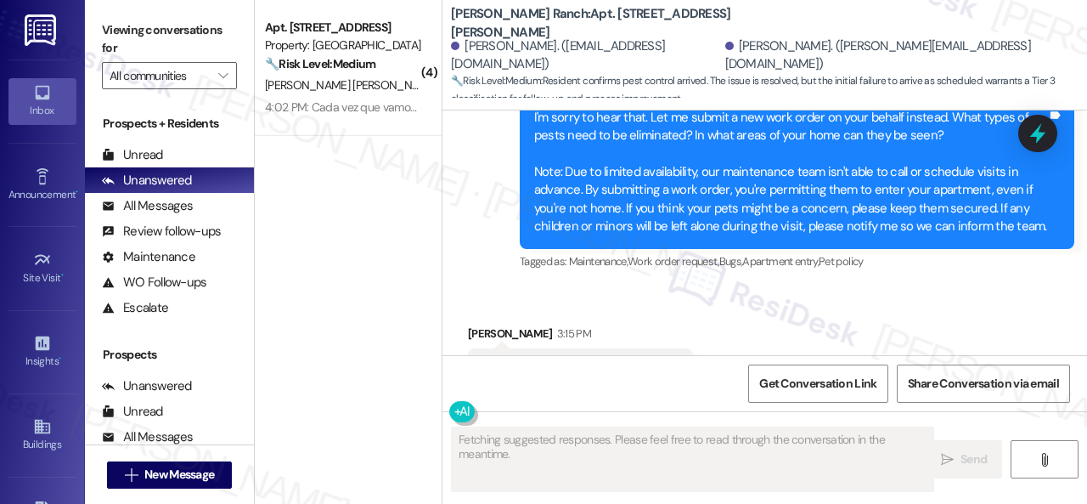
scroll to position [9079, 0]
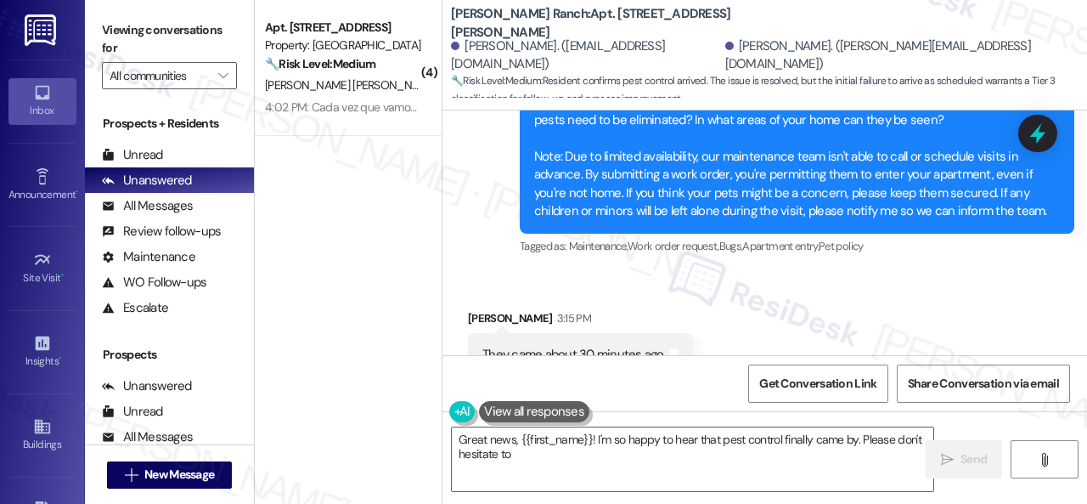
type textarea "Great news, {{first_name}}! I'm so happy to hear that pest control finally came…"
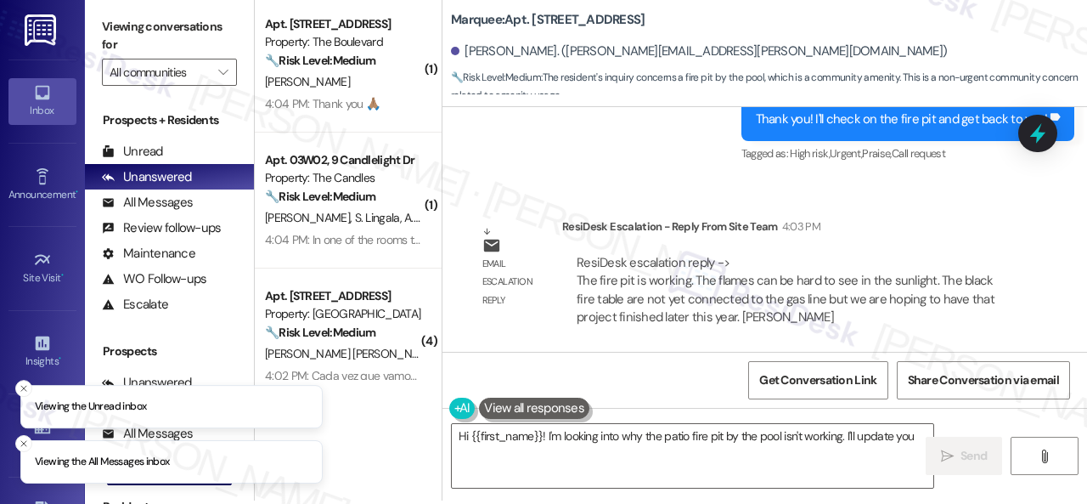
scroll to position [5, 0]
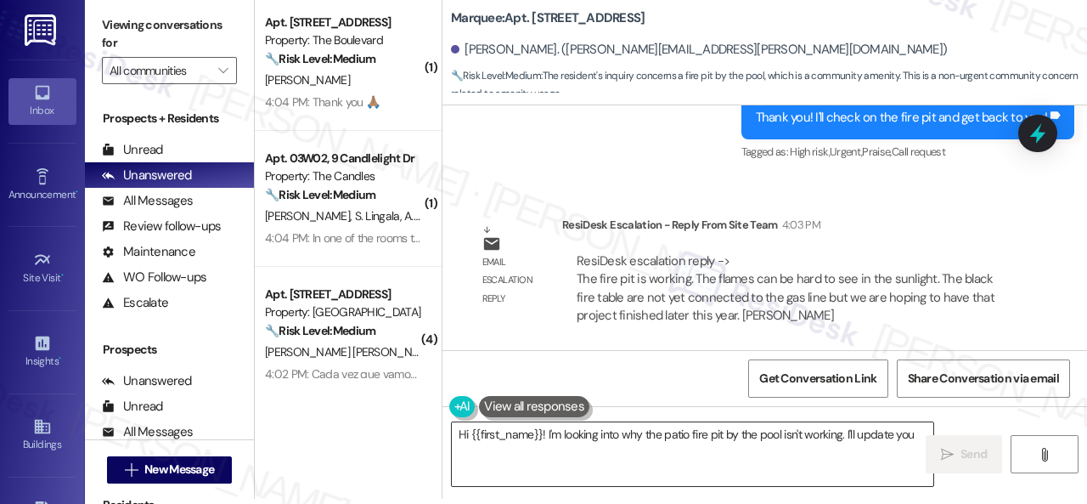
click at [620, 443] on textarea "Hi {{first_name}}! I'm looking into why the patio fire pit by the pool isn't wo…" at bounding box center [693, 454] width 482 height 64
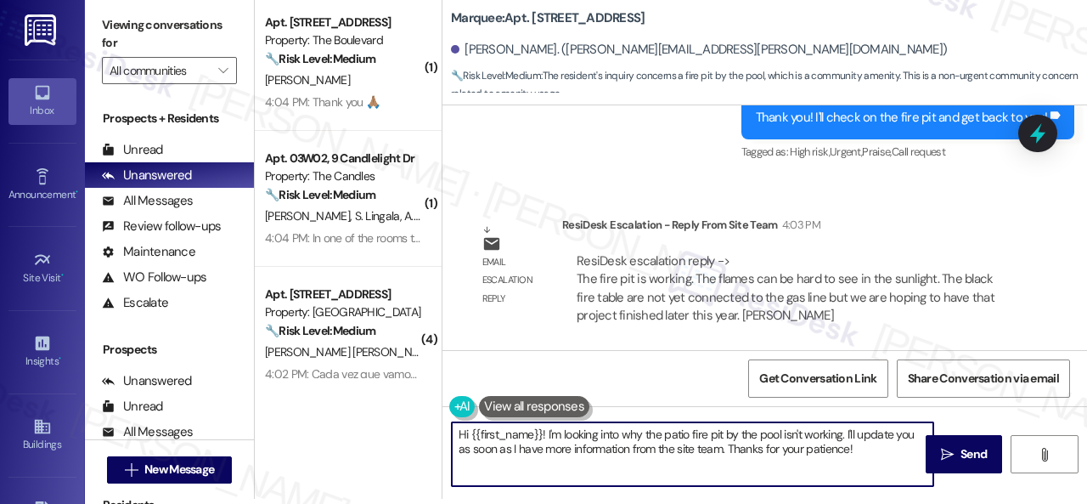
paste textarea "ey, I have an update on your concern. The site team stated that the fire pit is…"
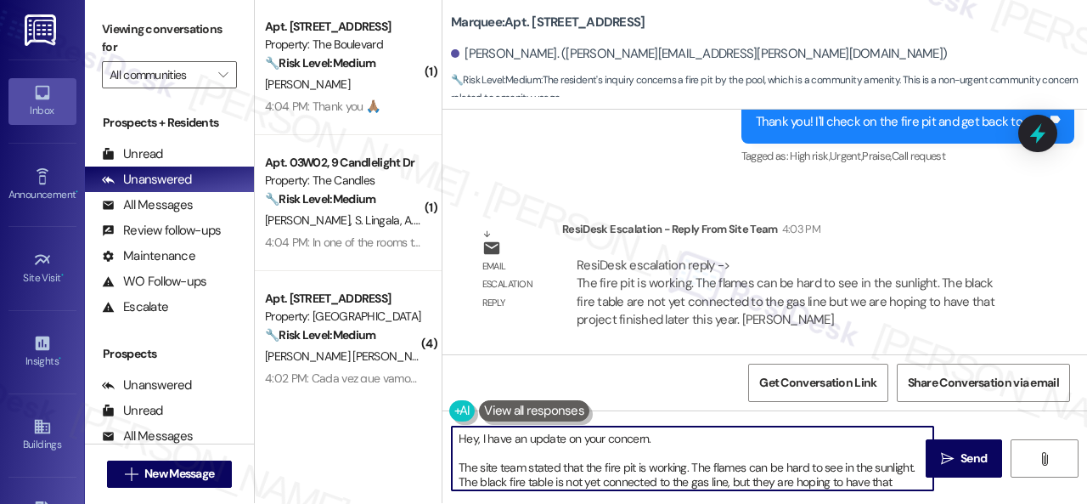
scroll to position [0, 0]
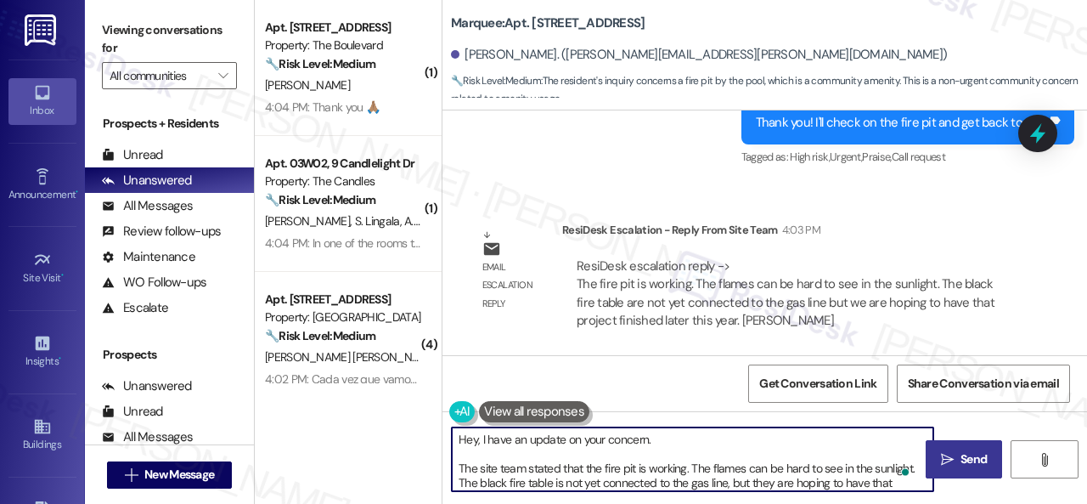
type textarea "Hey, I have an update on your concern. The site team stated that the fire pit i…"
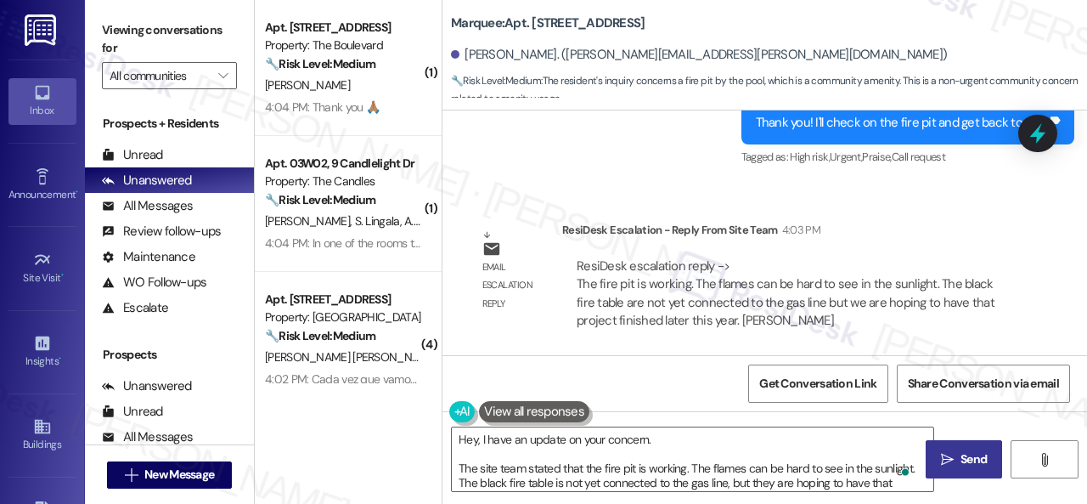
click at [946, 461] on icon "" at bounding box center [947, 460] width 13 height 14
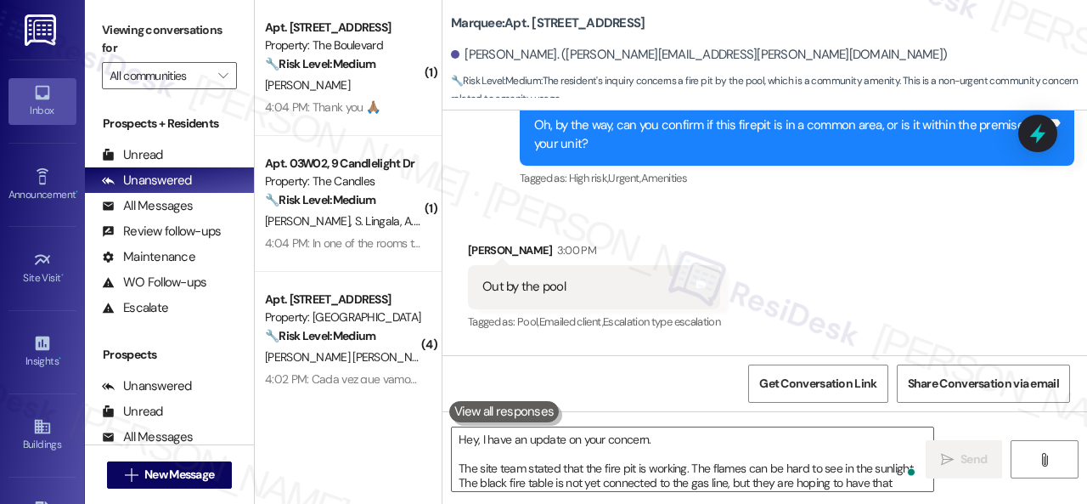
scroll to position [7299, 0]
